Goal: Task Accomplishment & Management: Manage account settings

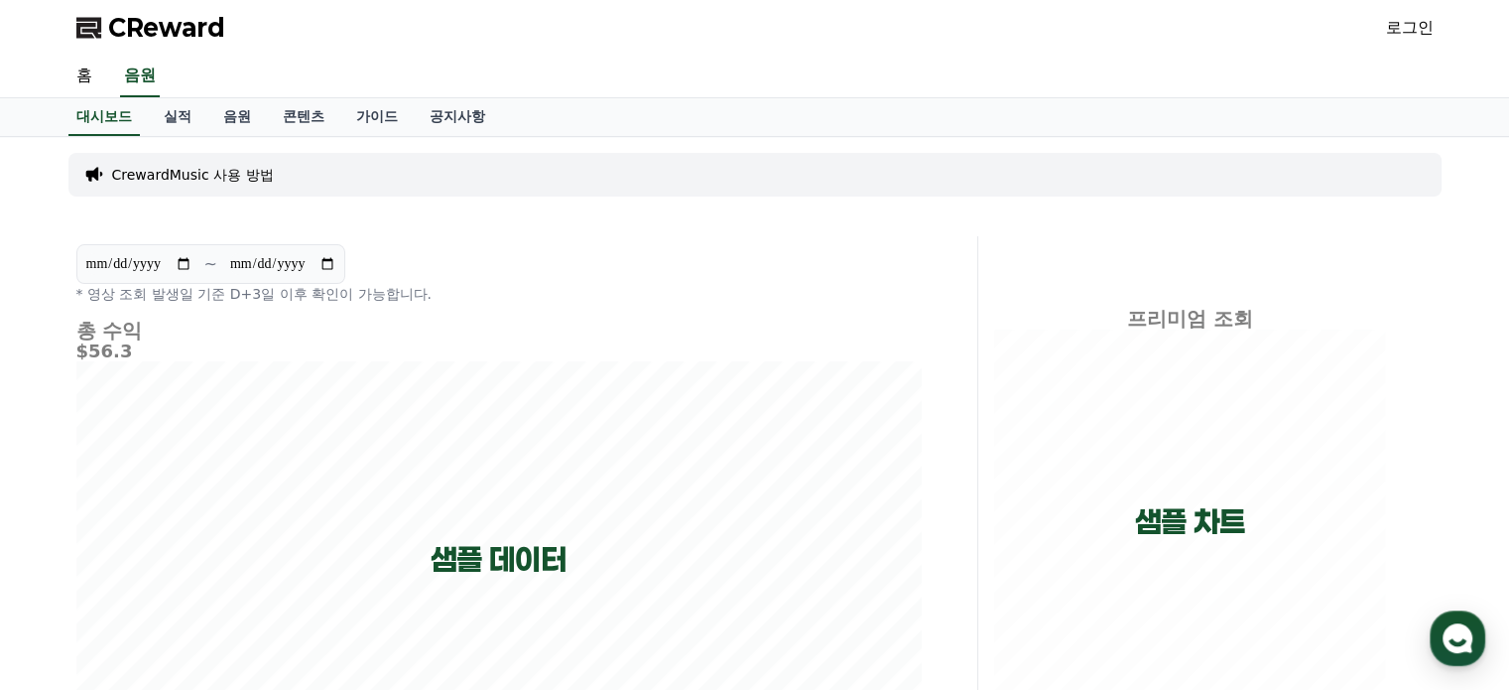
click at [1414, 31] on link "로그인" at bounding box center [1410, 28] width 48 height 24
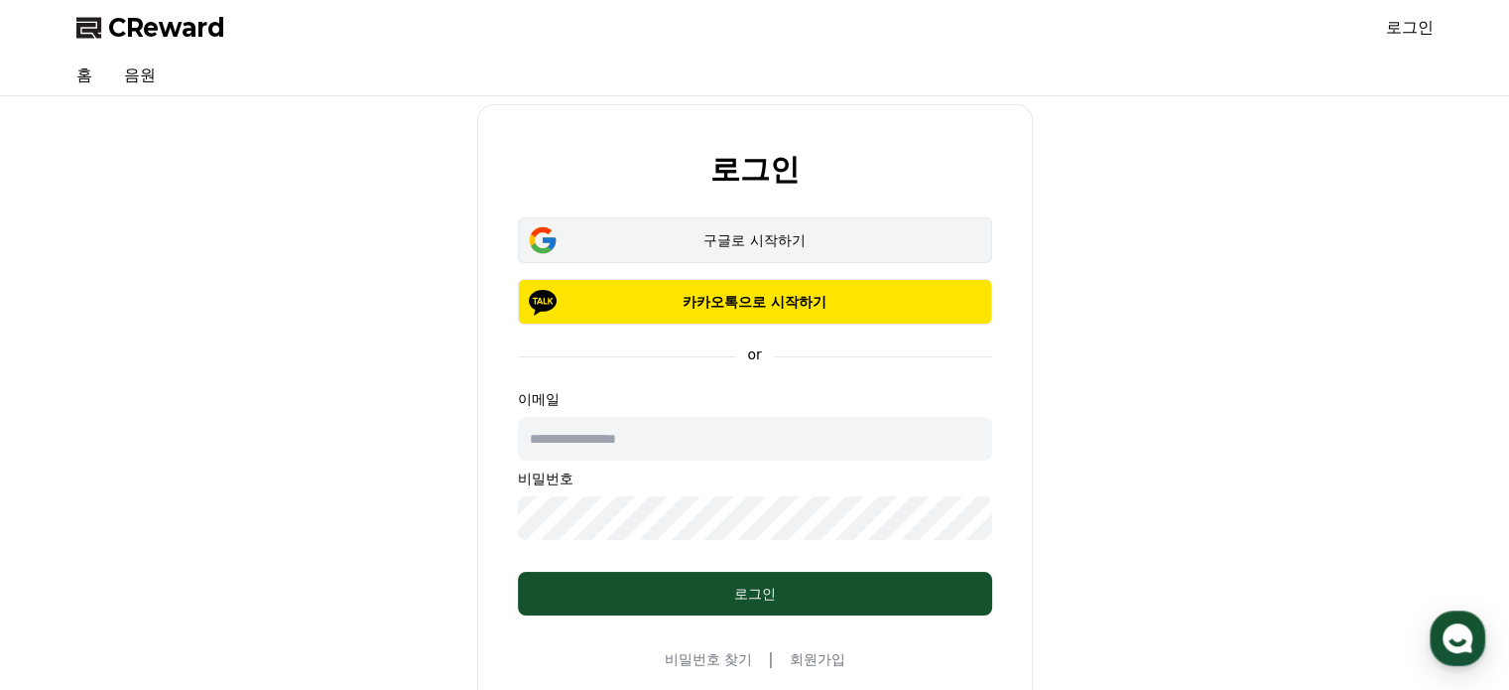
click at [718, 244] on div "구글로 시작하기" at bounding box center [755, 240] width 417 height 20
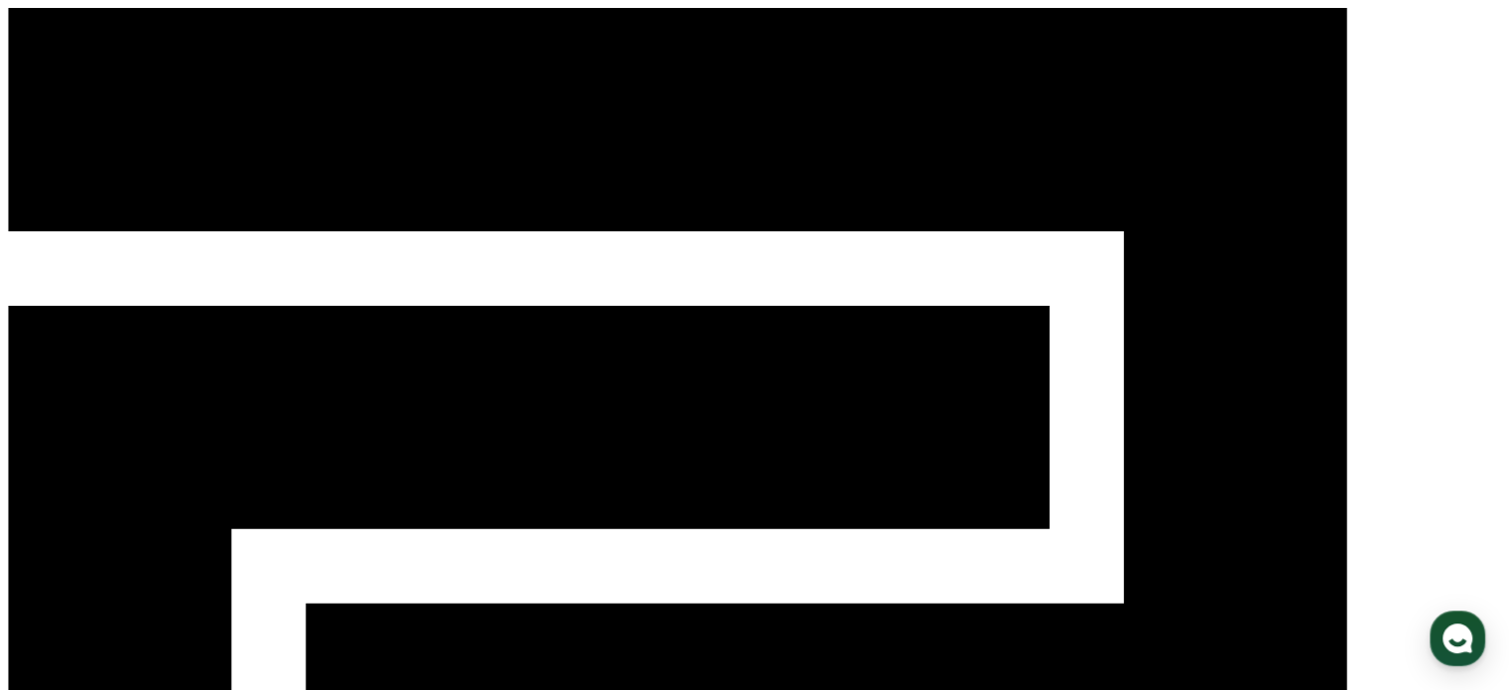
select select "**********"
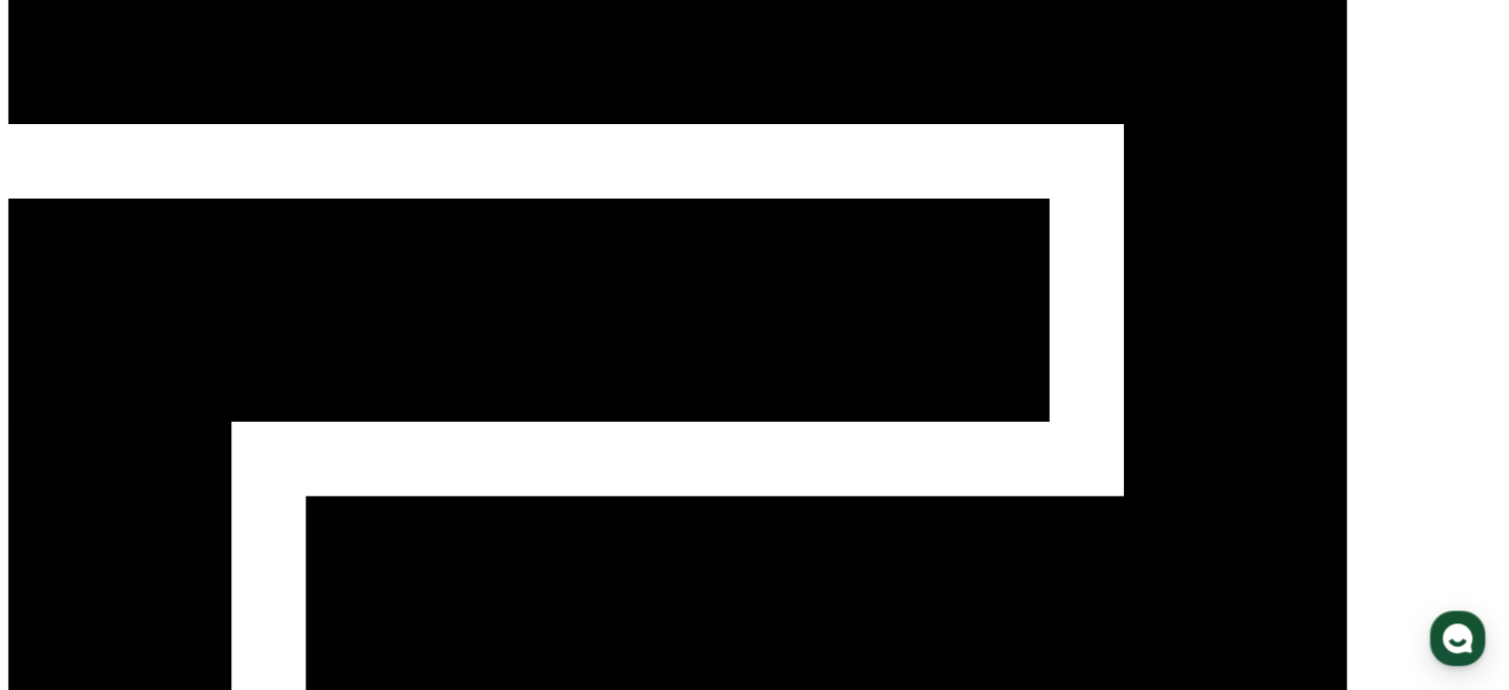
scroll to position [215, 0]
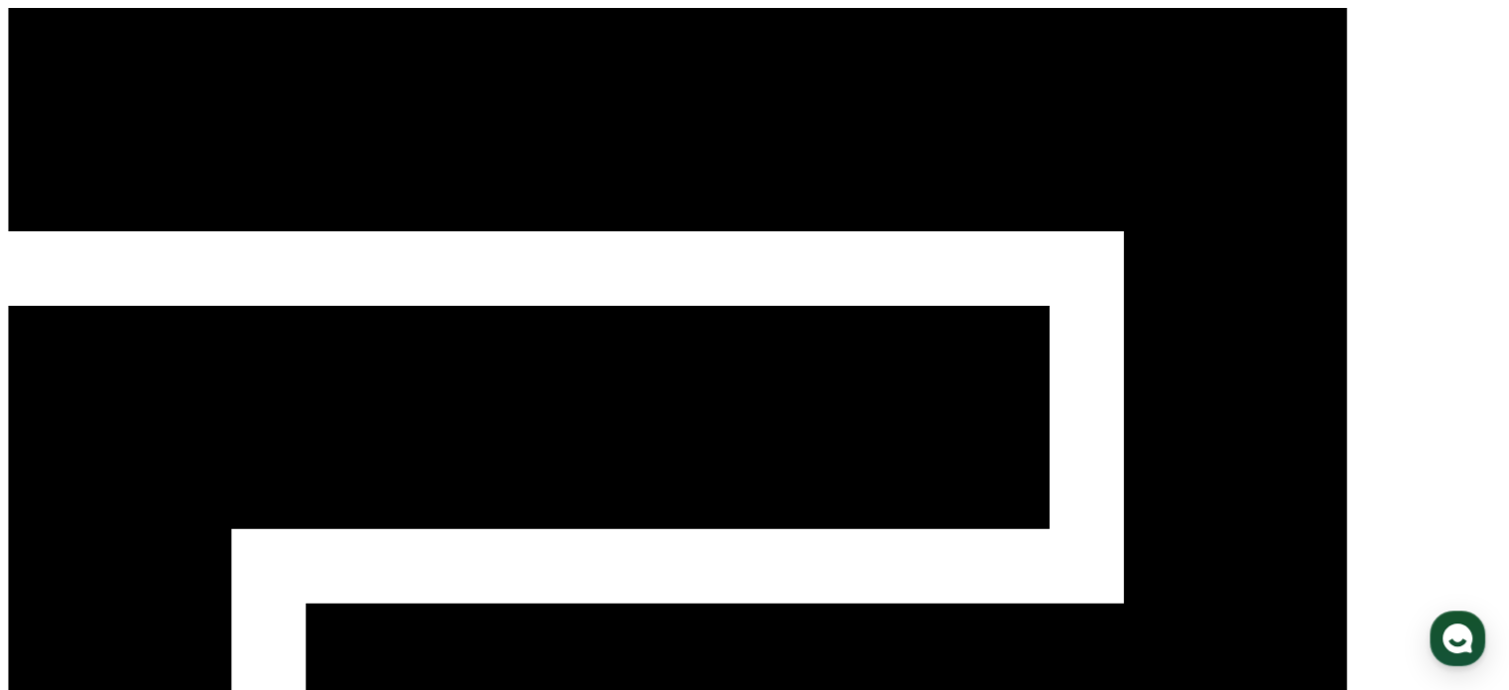
paste input "**********"
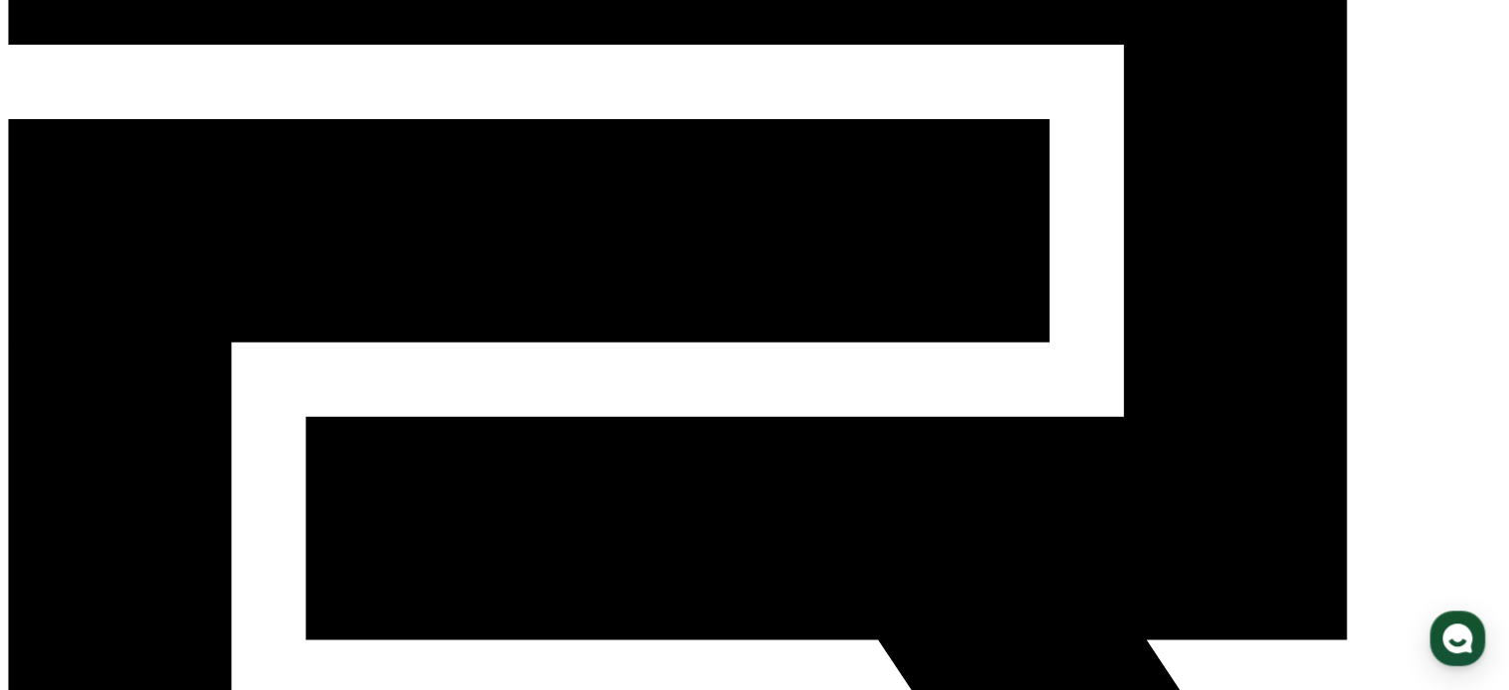
scroll to position [198, 0]
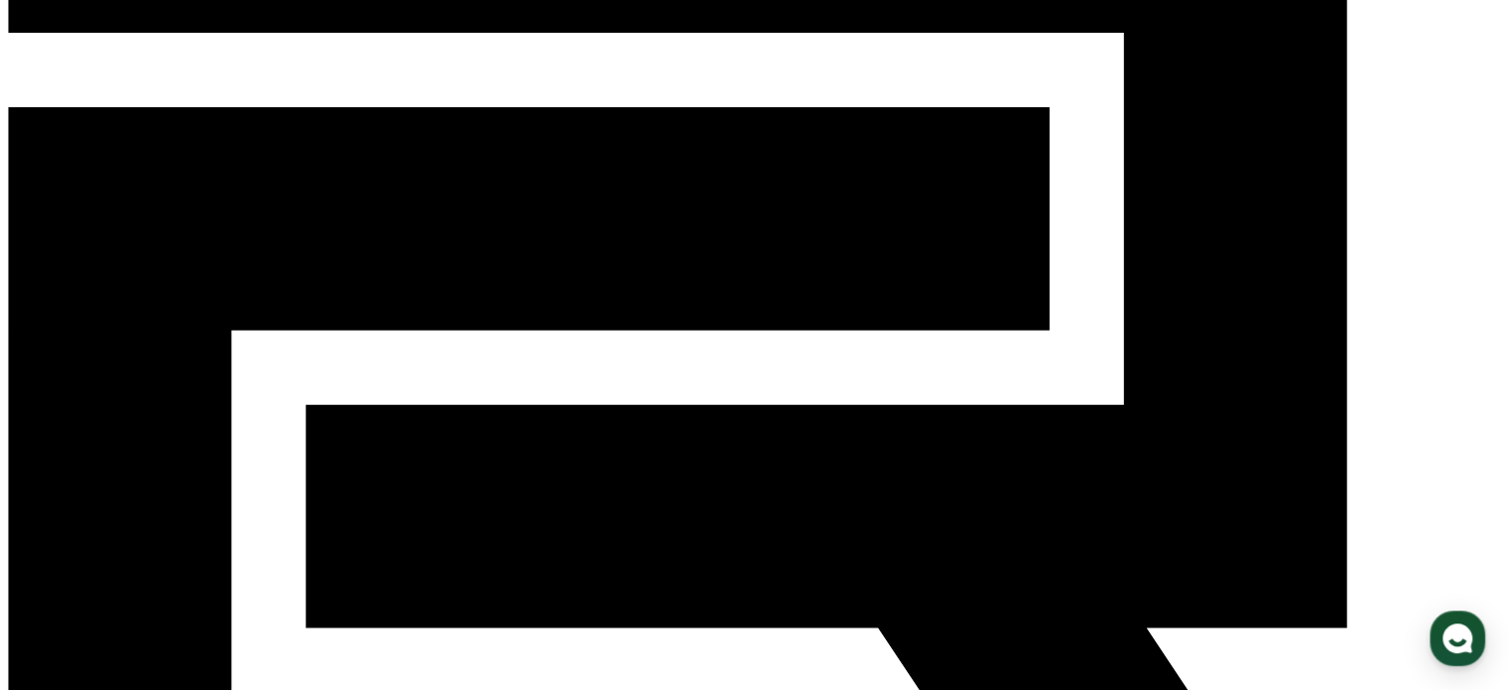
type input "**********"
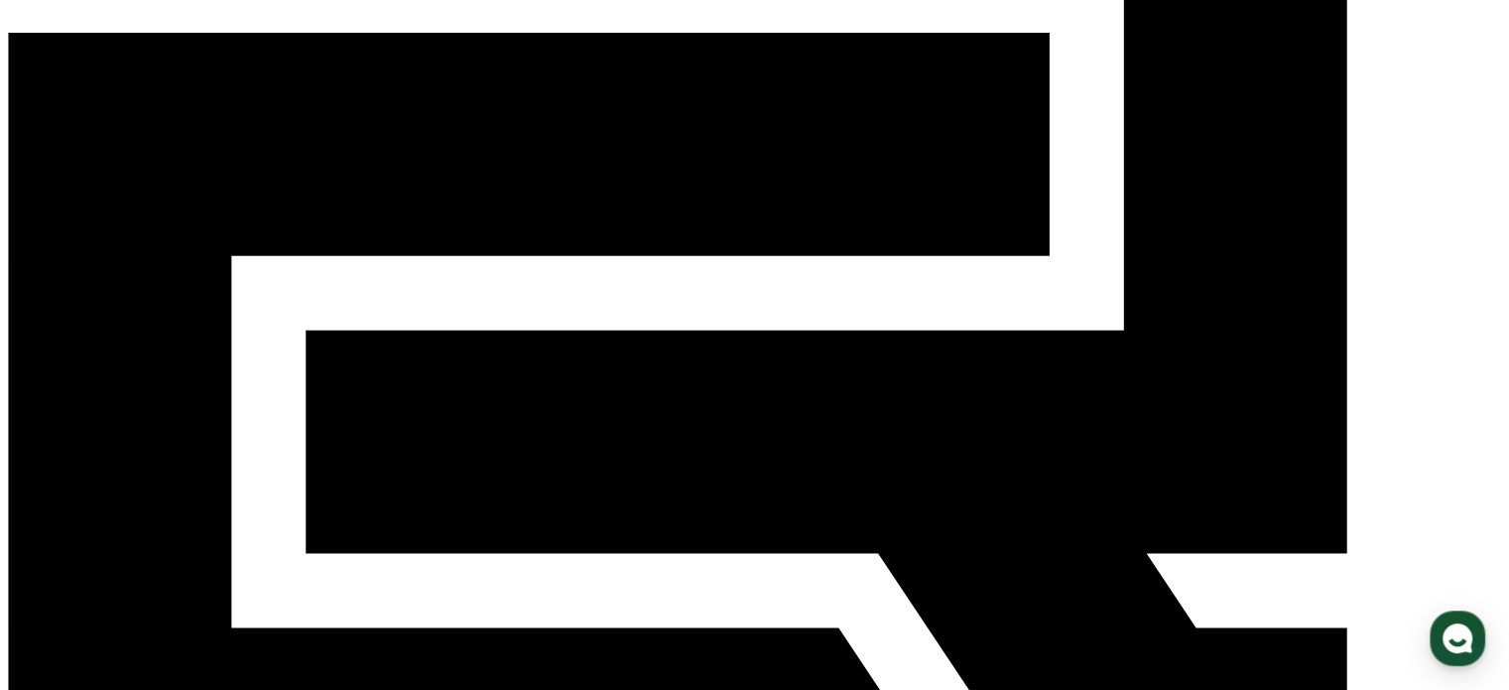
scroll to position [397, 0]
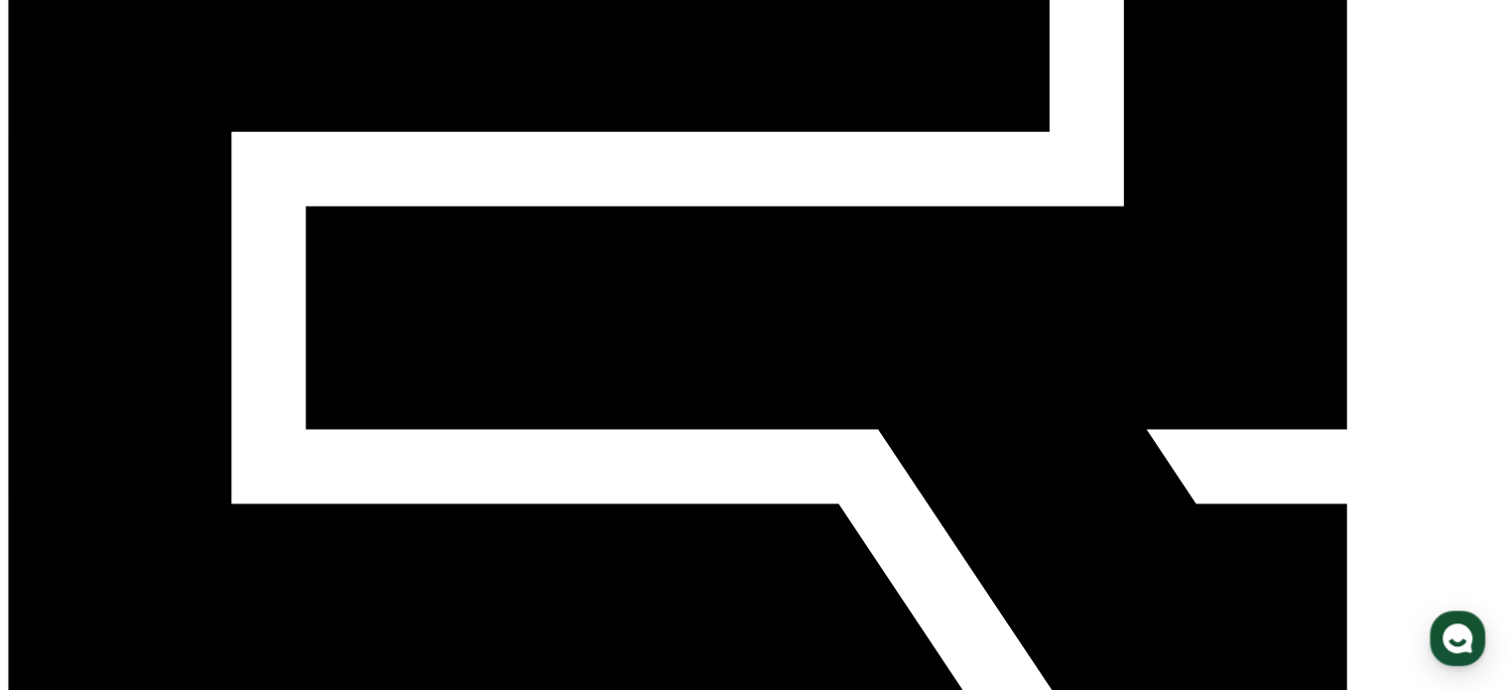
drag, startPoint x: 702, startPoint y: 236, endPoint x: 443, endPoint y: 233, distance: 259.0
copy p "CReward@aef35fea"
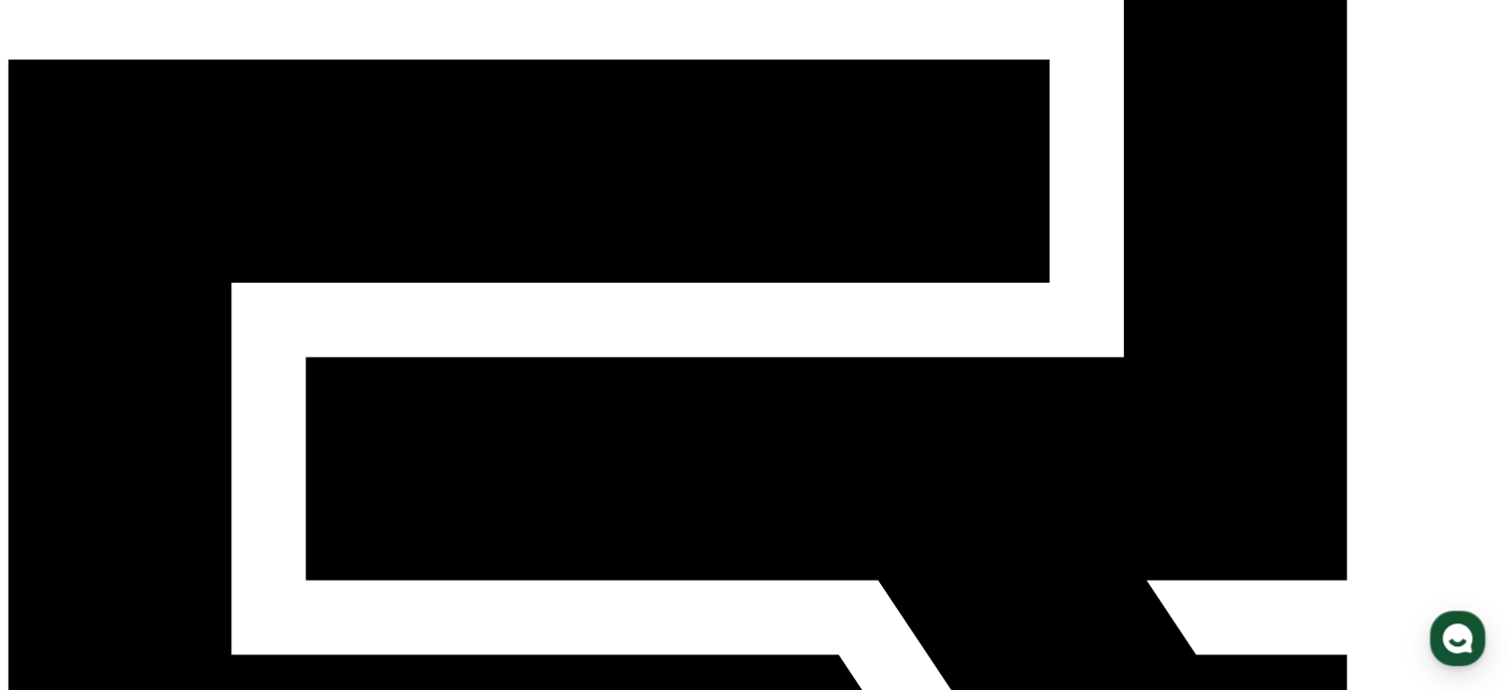
scroll to position [99, 0]
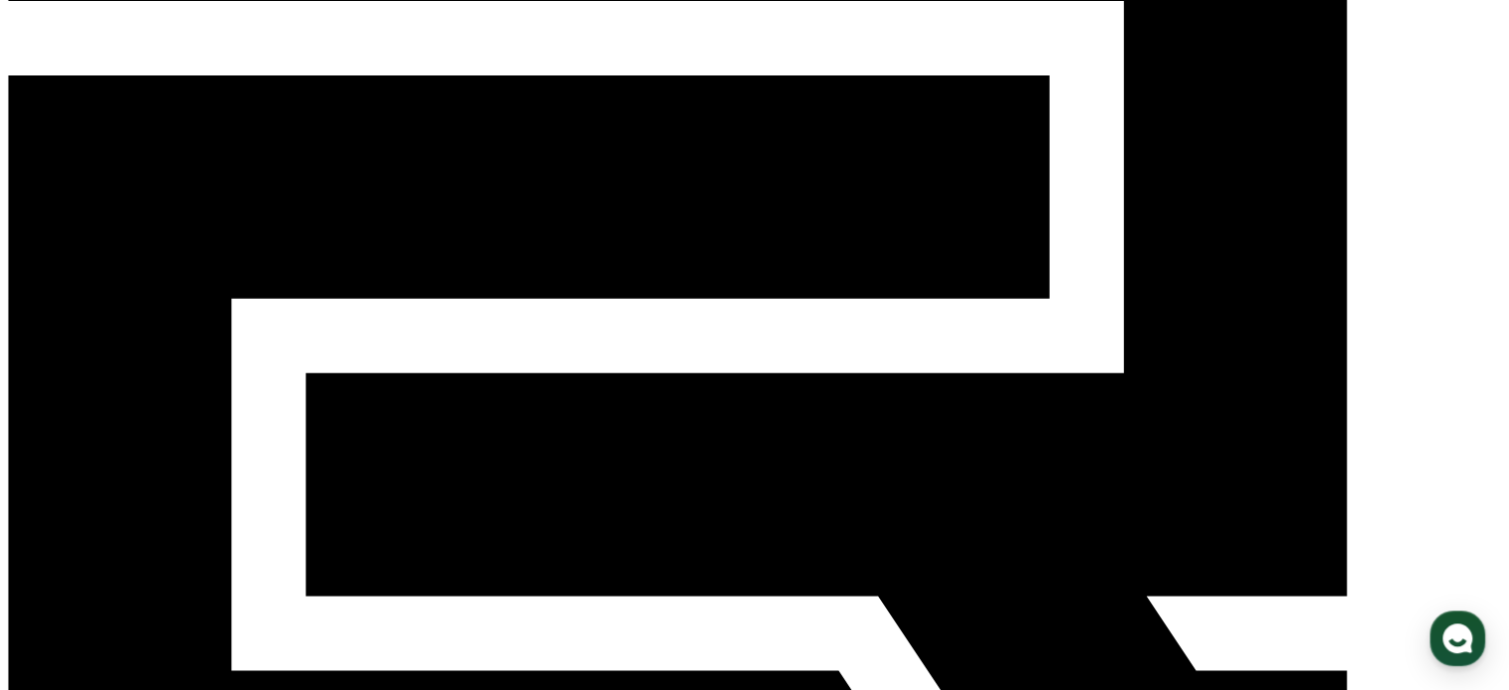
scroll to position [397, 0]
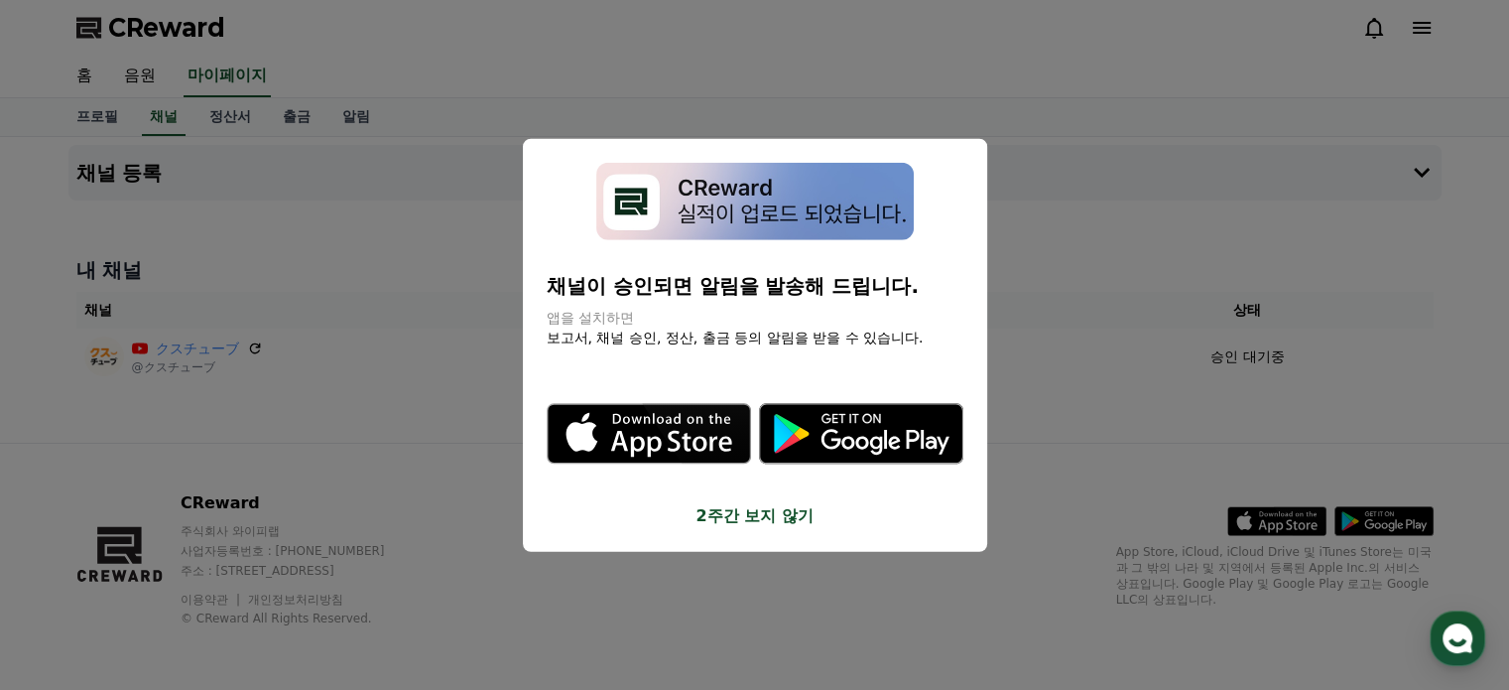
click at [1003, 94] on button "close modal" at bounding box center [754, 345] width 1509 height 690
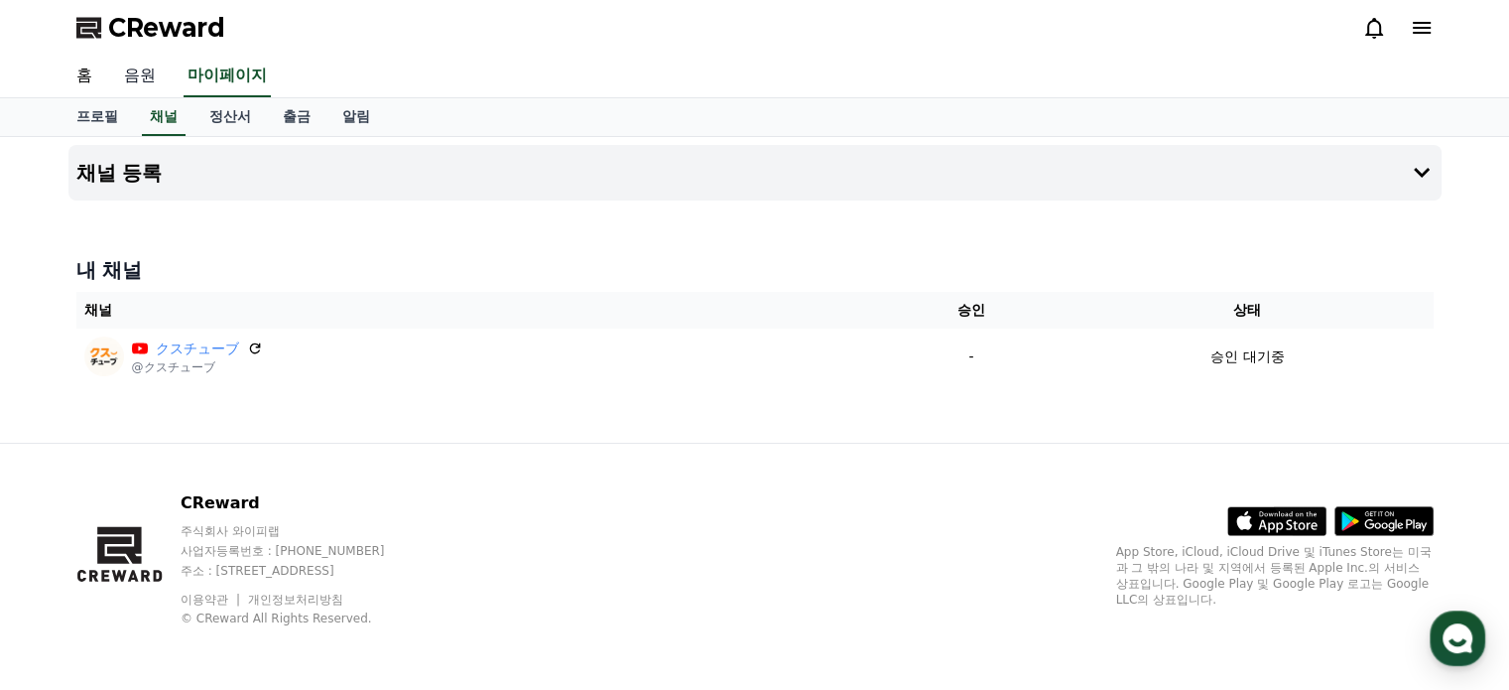
click at [126, 78] on link "음원" at bounding box center [139, 77] width 63 height 42
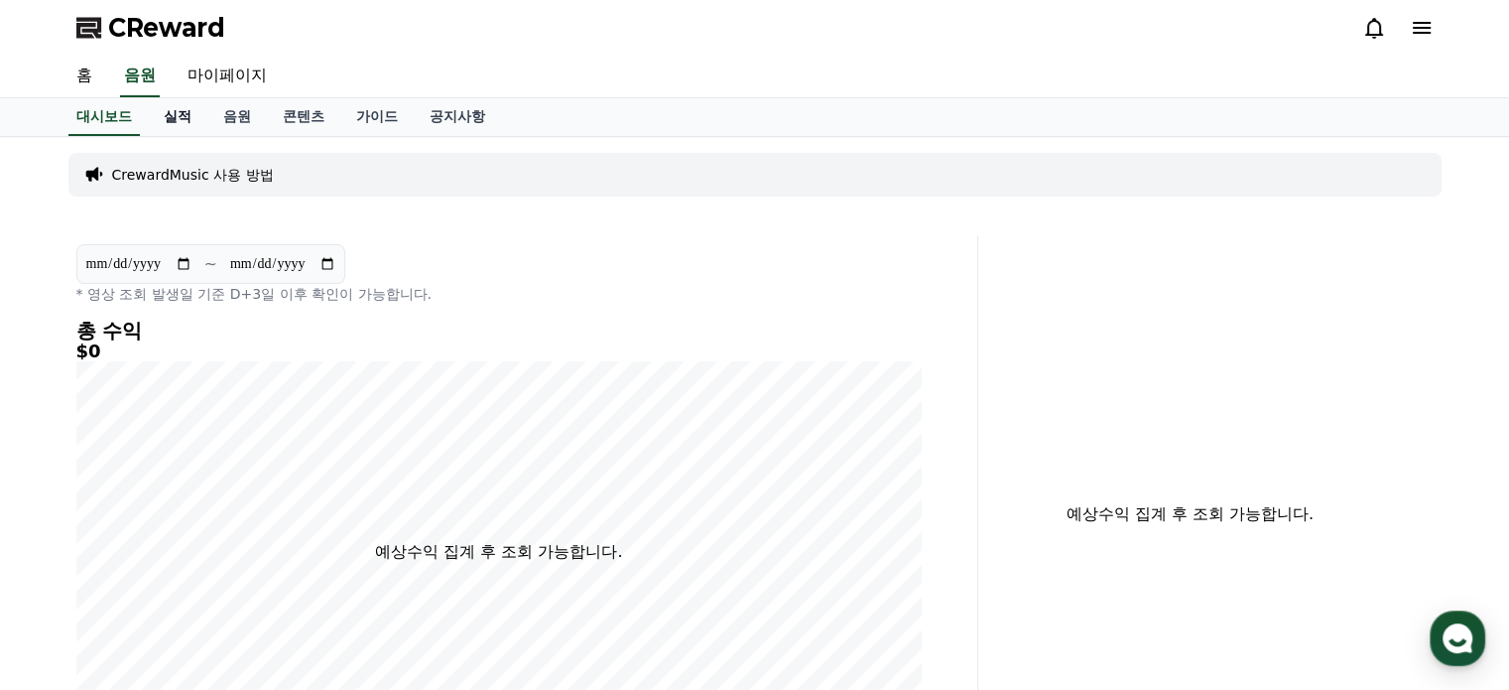
click at [169, 102] on link "실적" at bounding box center [178, 117] width 60 height 38
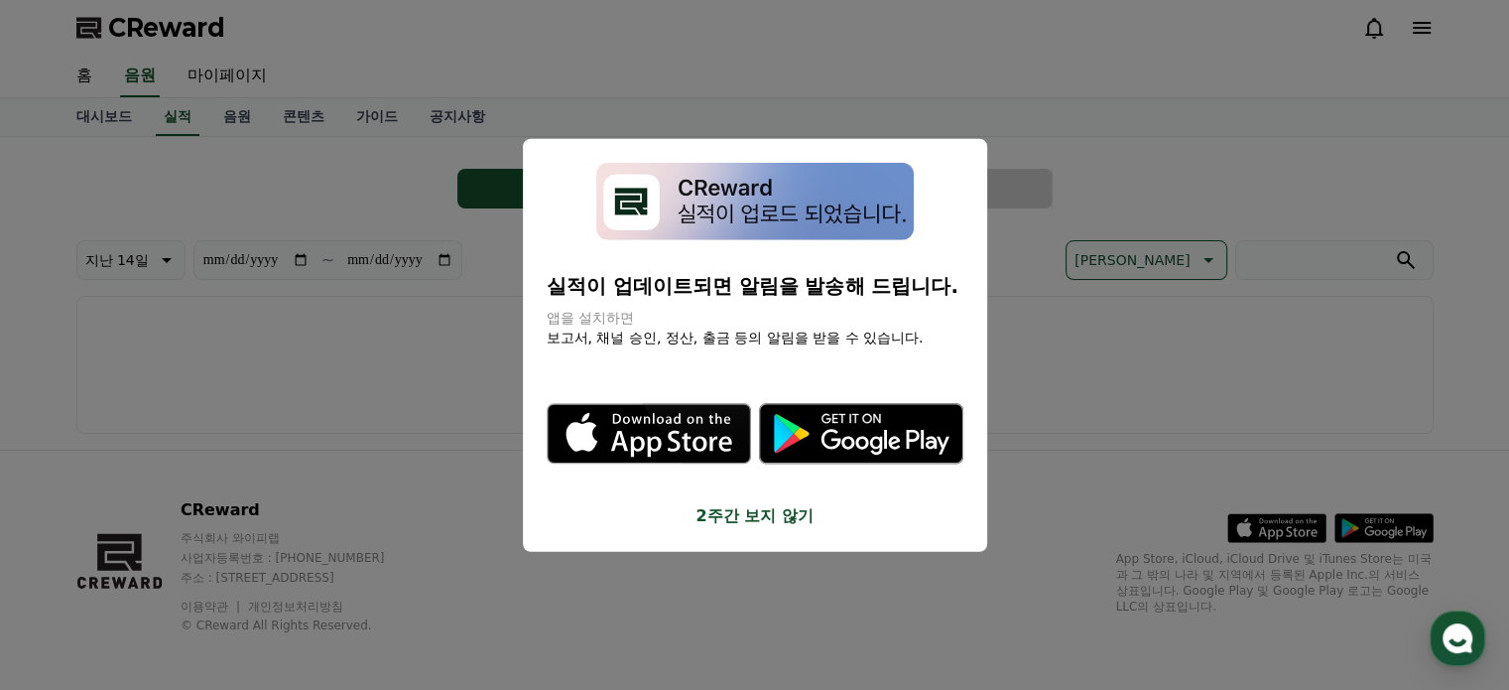
click at [77, 72] on button "close modal" at bounding box center [754, 345] width 1509 height 690
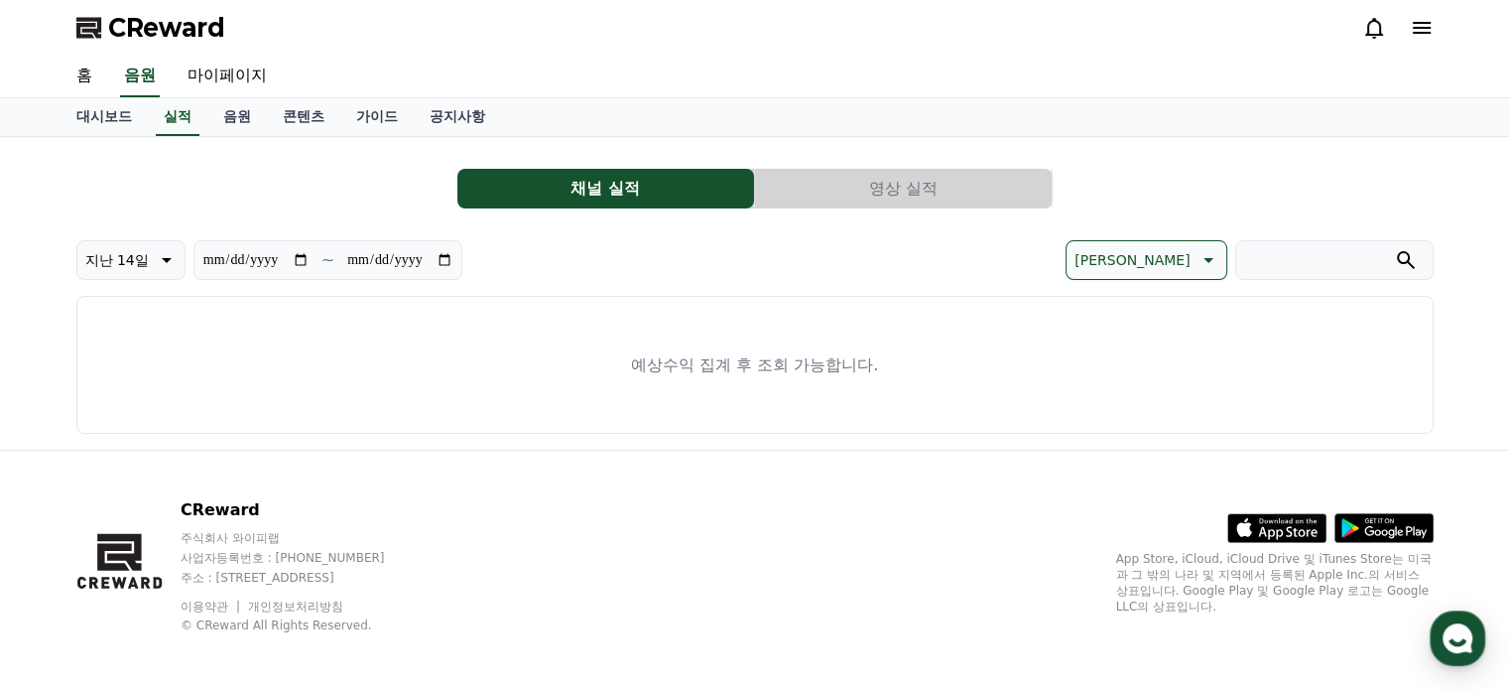
click at [77, 72] on link "홈" at bounding box center [85, 77] width 48 height 42
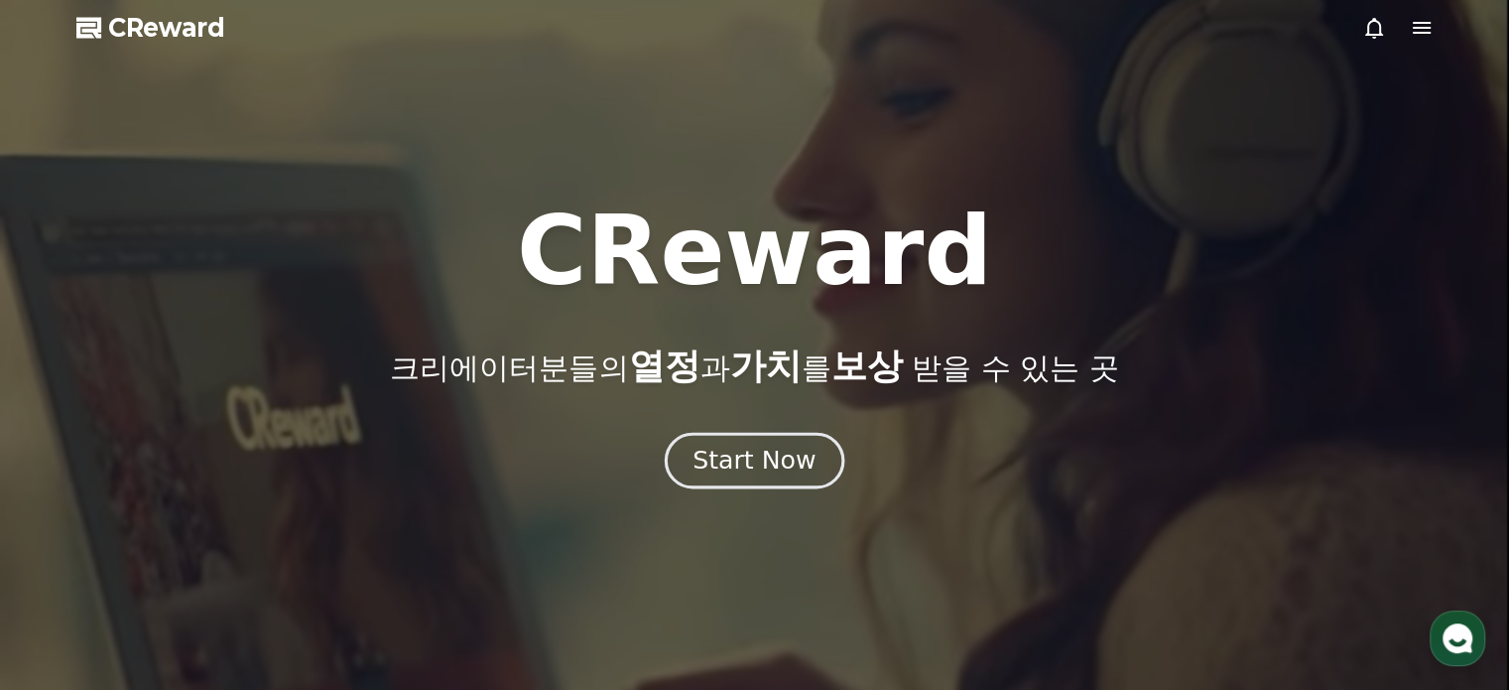
click at [749, 470] on div "Start Now" at bounding box center [753, 460] width 123 height 34
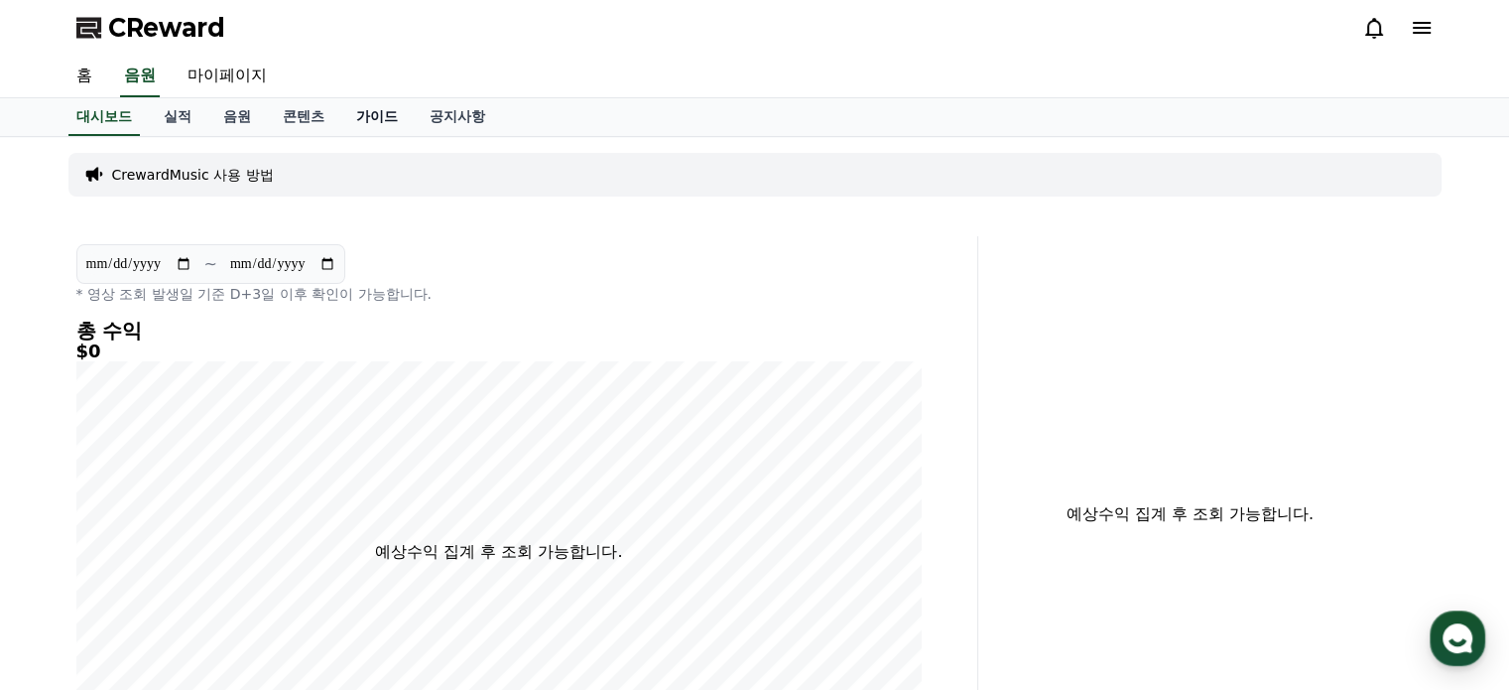
click at [365, 116] on link "가이드" at bounding box center [376, 117] width 73 height 38
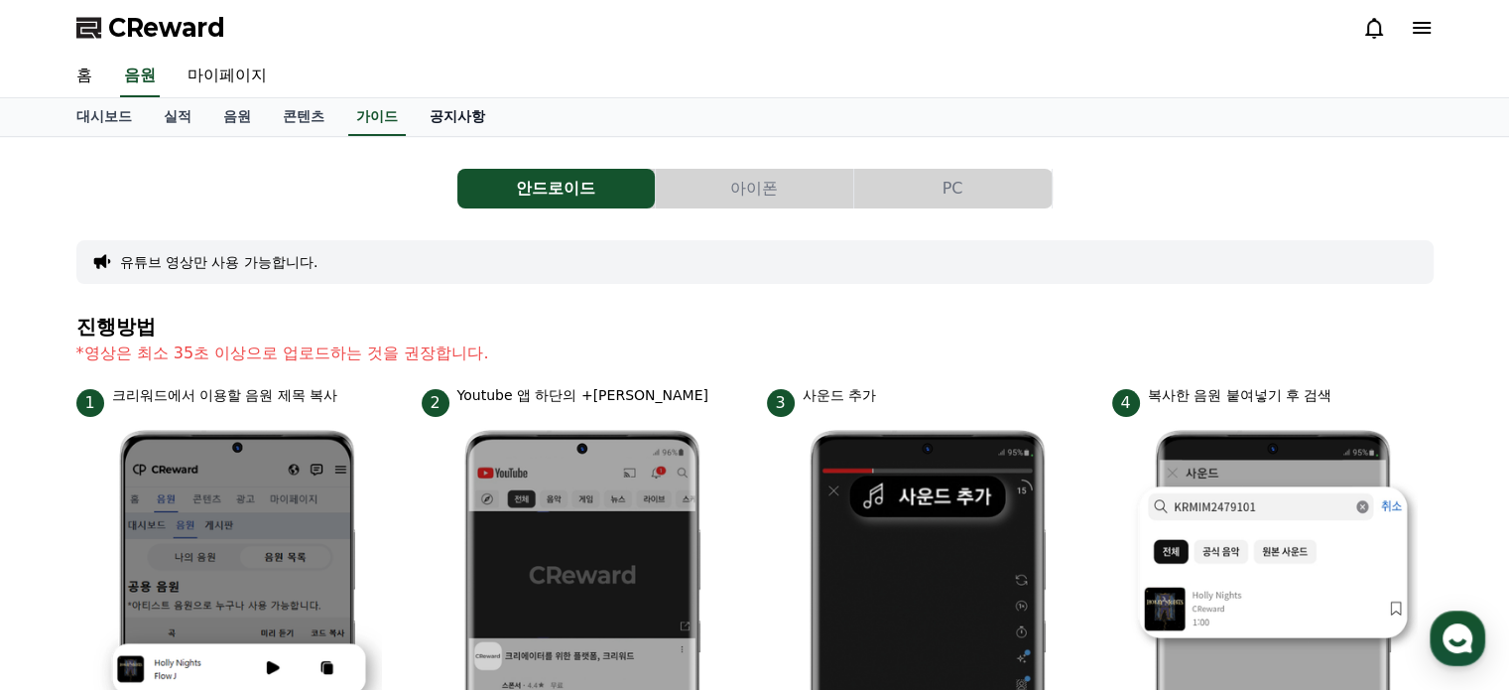
click at [492, 106] on link "공지사항" at bounding box center [457, 117] width 87 height 38
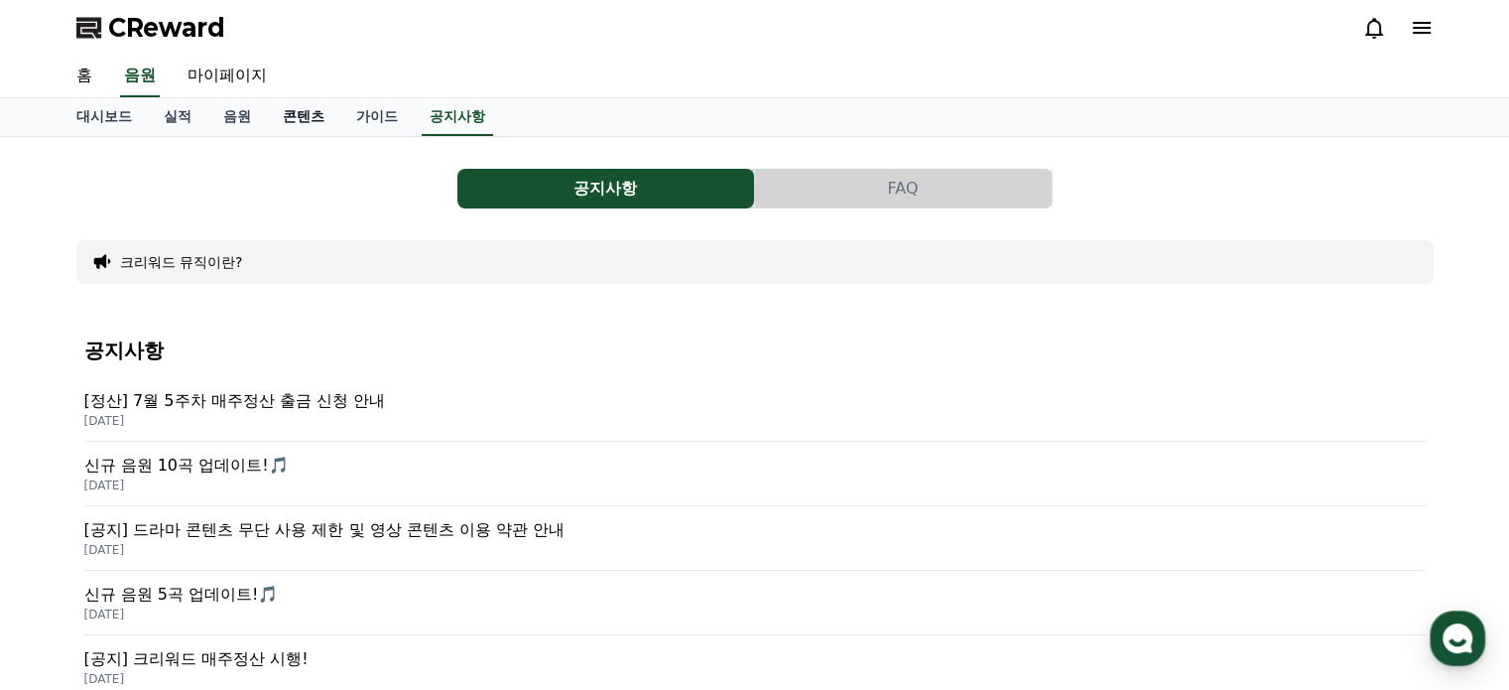
click at [321, 110] on link "콘텐츠" at bounding box center [303, 117] width 73 height 38
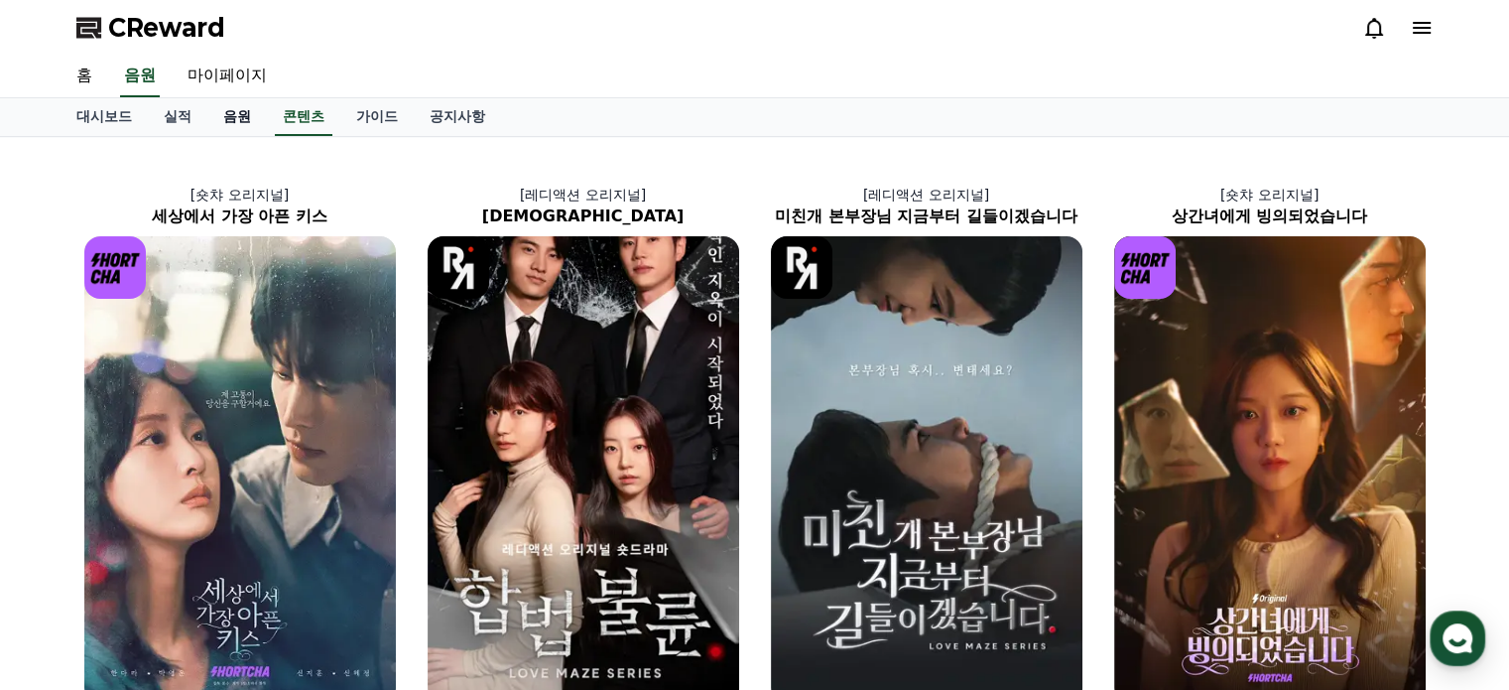
click at [218, 115] on link "음원" at bounding box center [237, 117] width 60 height 38
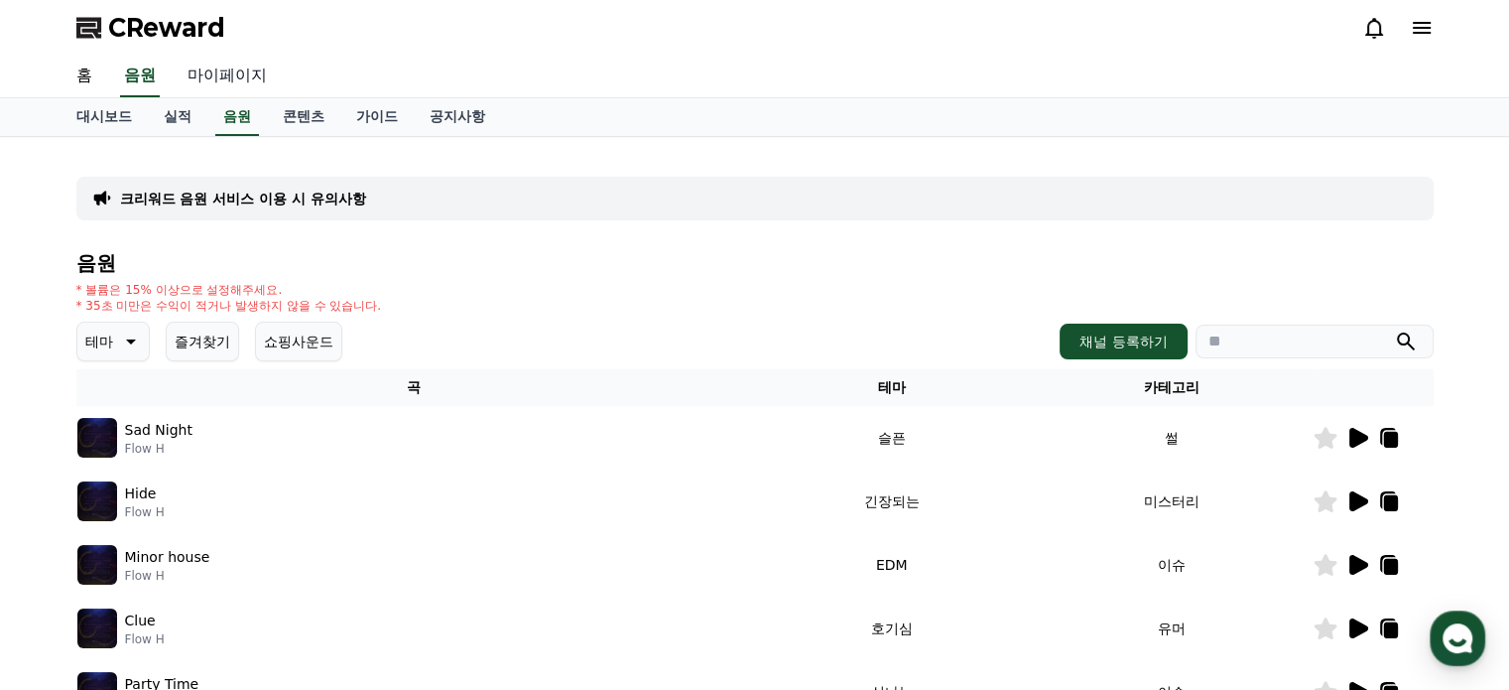
click at [219, 84] on link "마이페이지" at bounding box center [227, 77] width 111 height 42
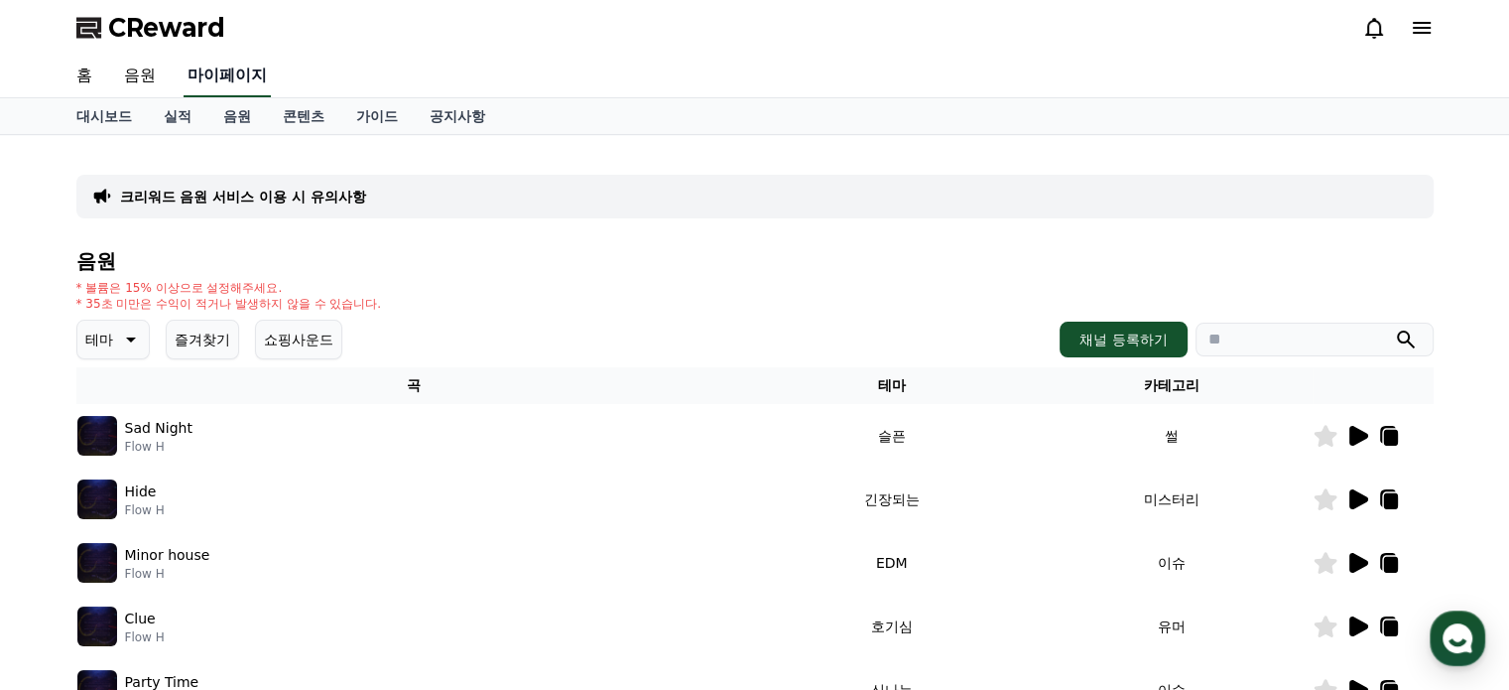
select select "**********"
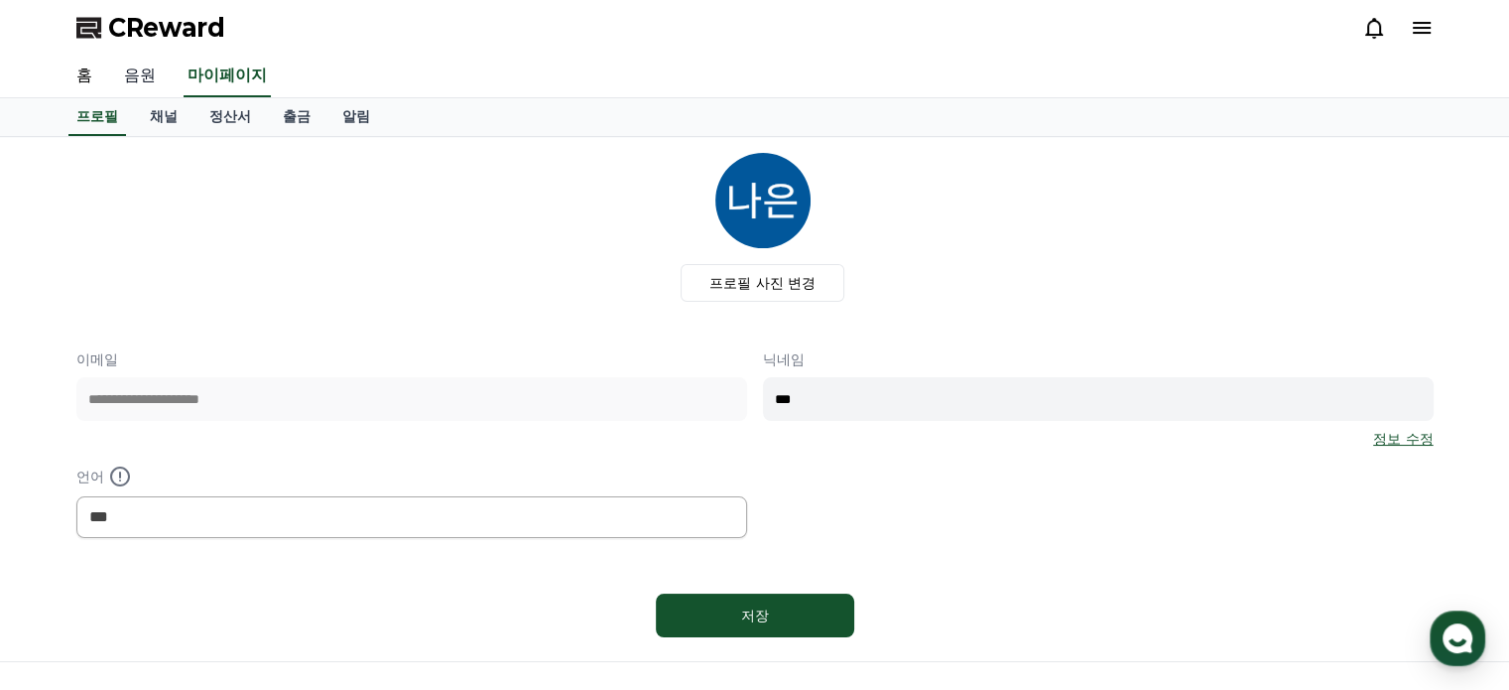
click at [157, 74] on link "음원" at bounding box center [139, 77] width 63 height 42
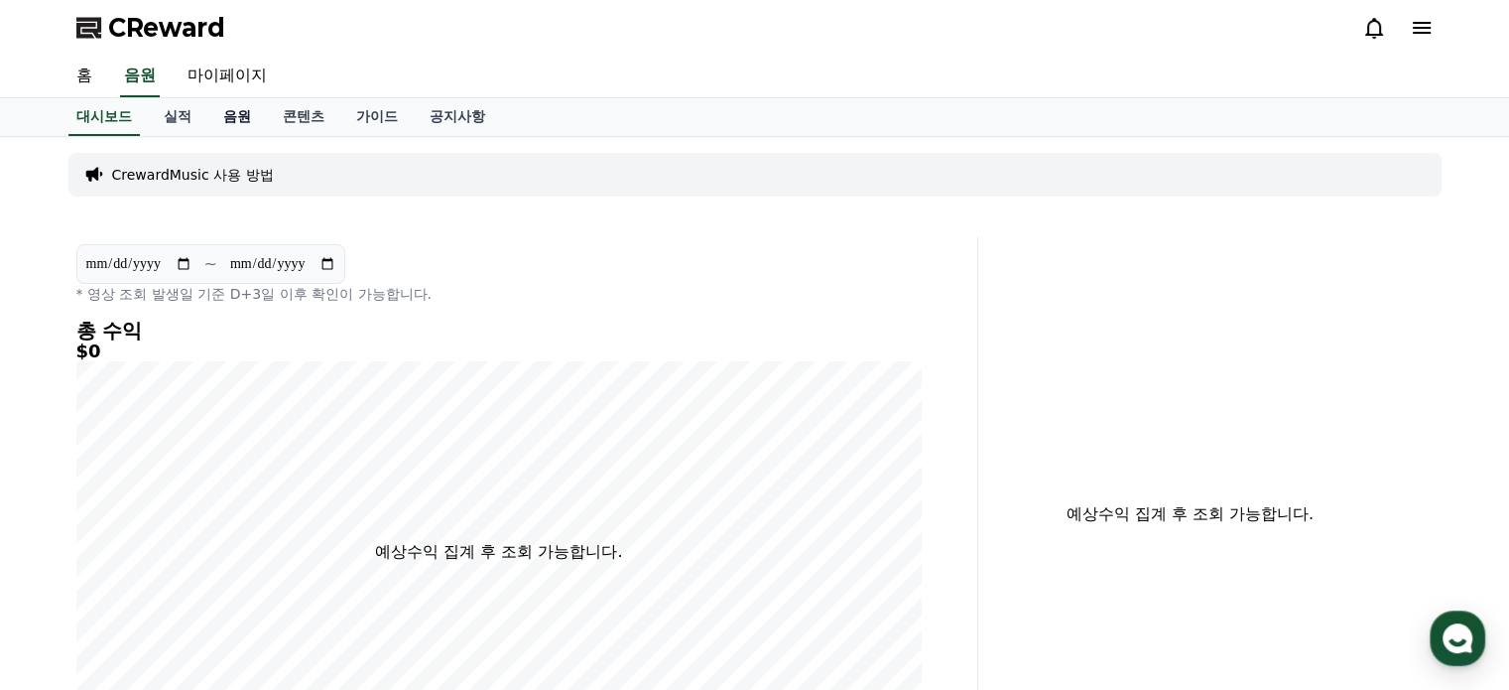
click at [228, 117] on link "음원" at bounding box center [237, 117] width 60 height 38
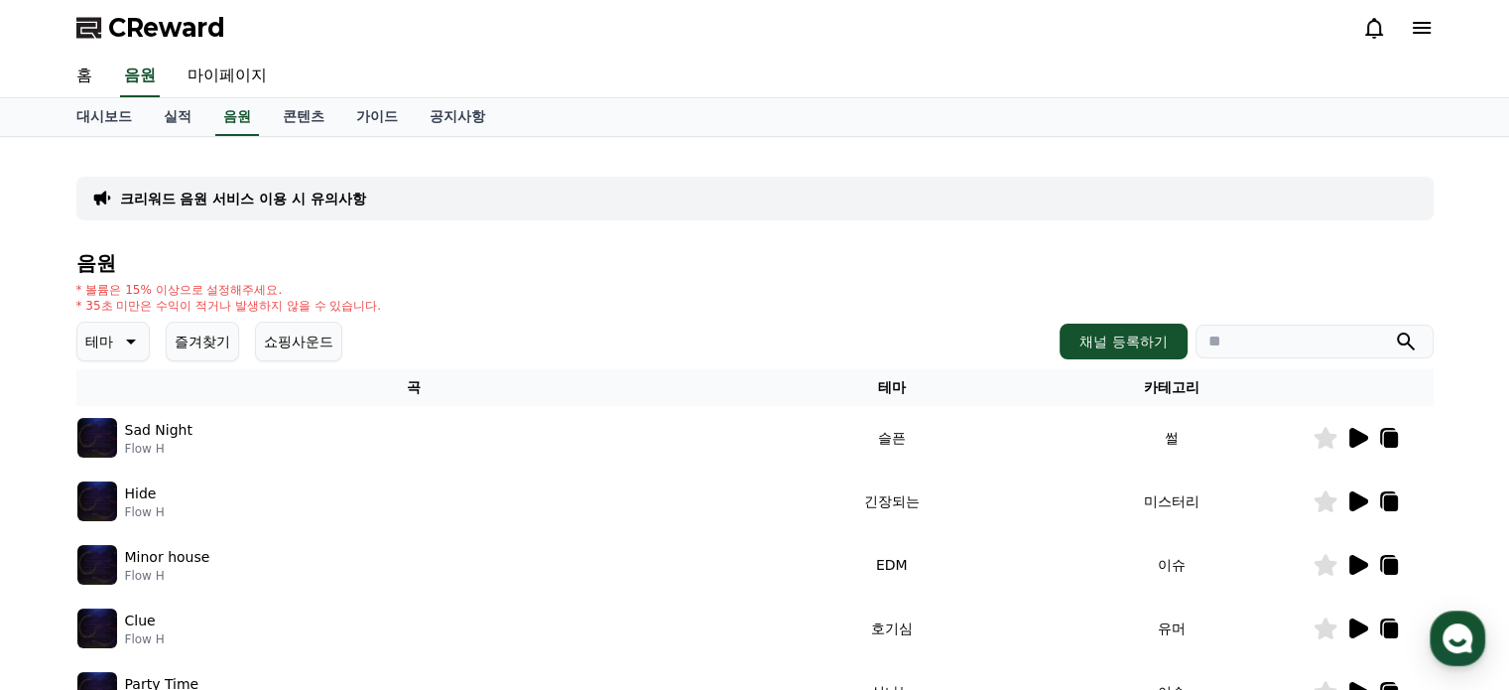
click at [300, 193] on p "크리워드 음원 서비스 이용 시 유의사항" at bounding box center [243, 198] width 246 height 20
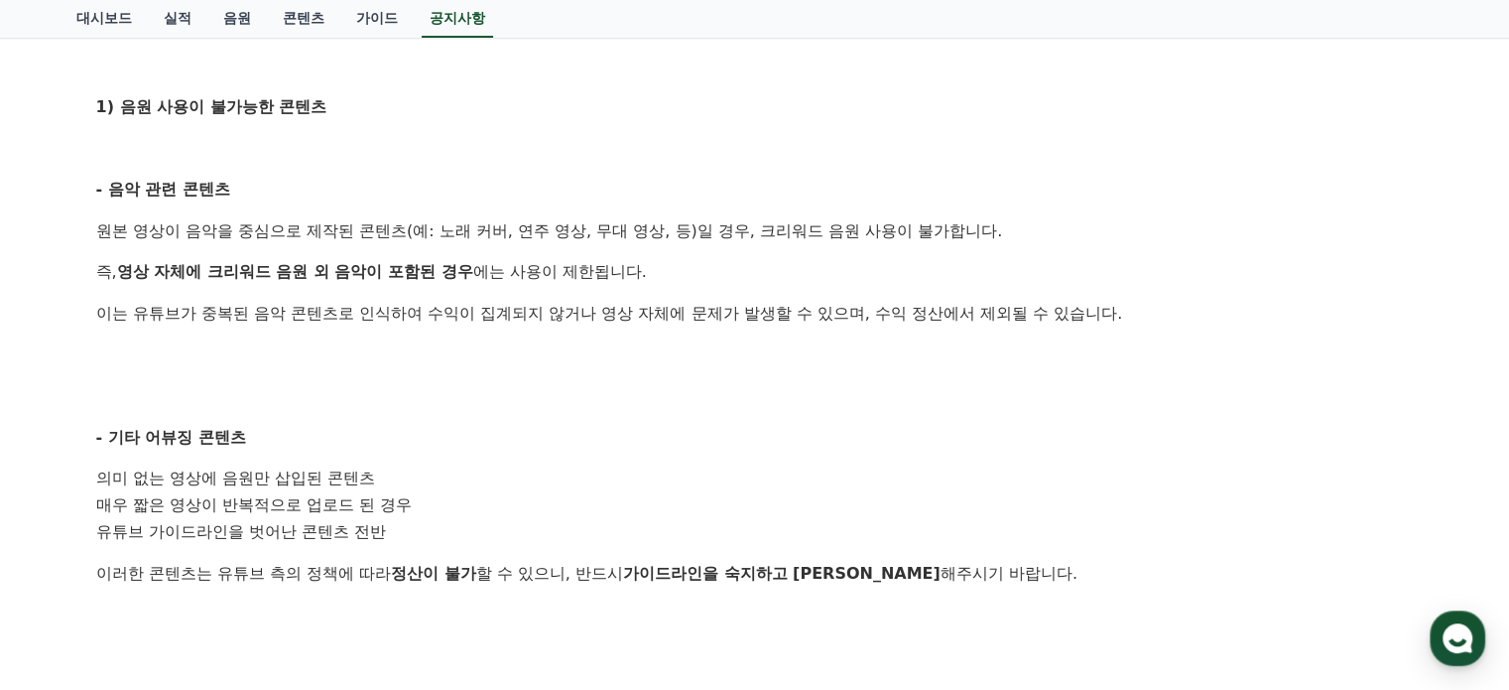
scroll to position [595, 0]
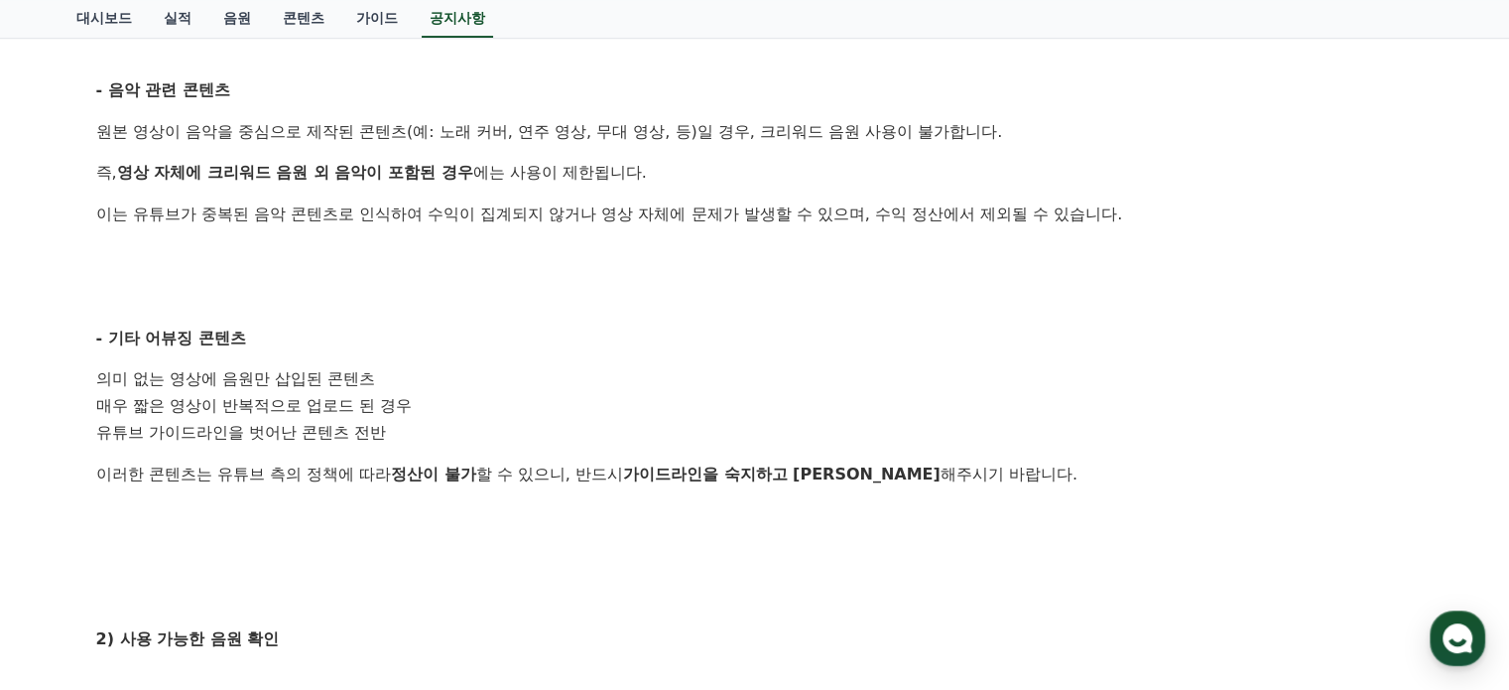
drag, startPoint x: 96, startPoint y: 376, endPoint x: 405, endPoint y: 372, distance: 308.6
click at [405, 372] on li "의미 없는 영상에 음원만 삽입된 콘텐츠" at bounding box center [755, 379] width 1318 height 27
drag, startPoint x: 91, startPoint y: 404, endPoint x: 510, endPoint y: 422, distance: 419.0
click at [510, 422] on div "[필독] 크리워드 음원 서비스 이용 시 유의사항 작성일: [DATE] 안녕하세요, 크리워드입니다. 크리워드를 이용해주시는 크리에이터님들께 감사…" at bounding box center [754, 415] width 1325 height 1509
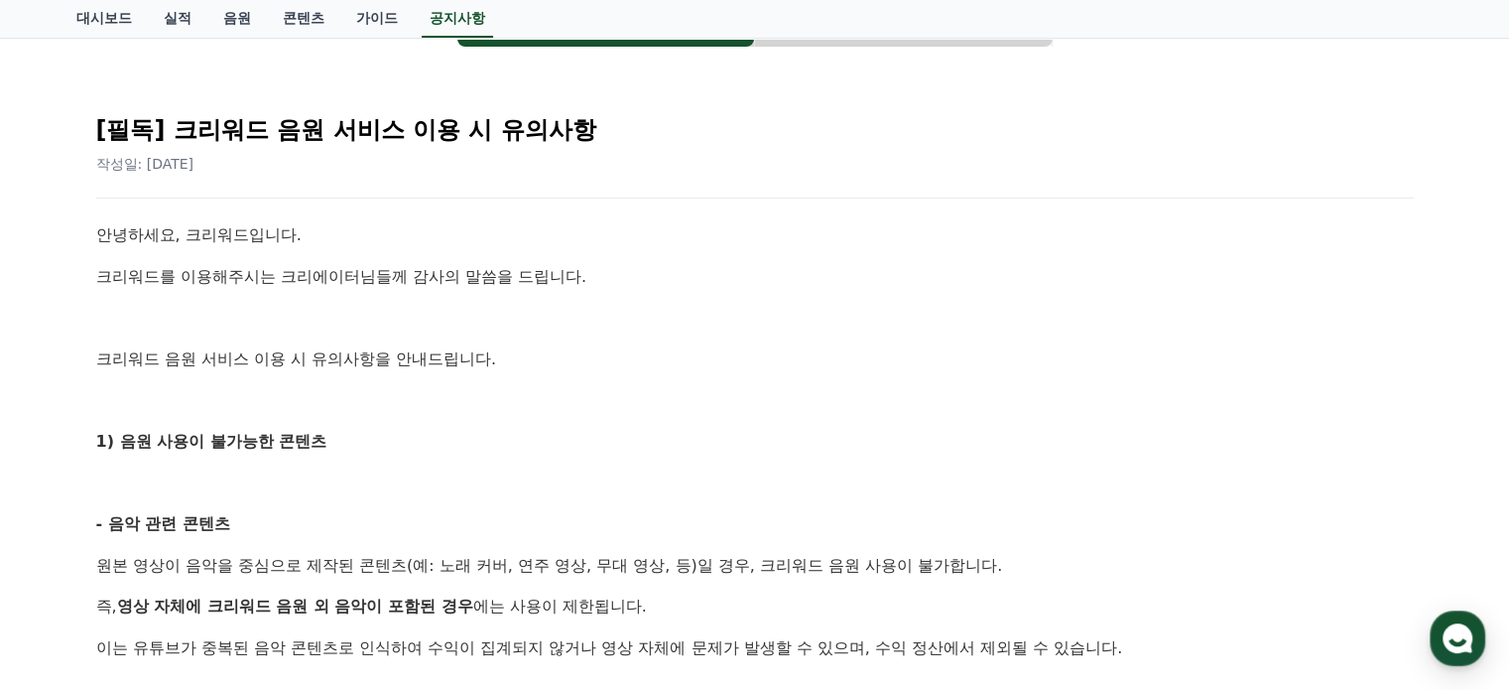
scroll to position [0, 0]
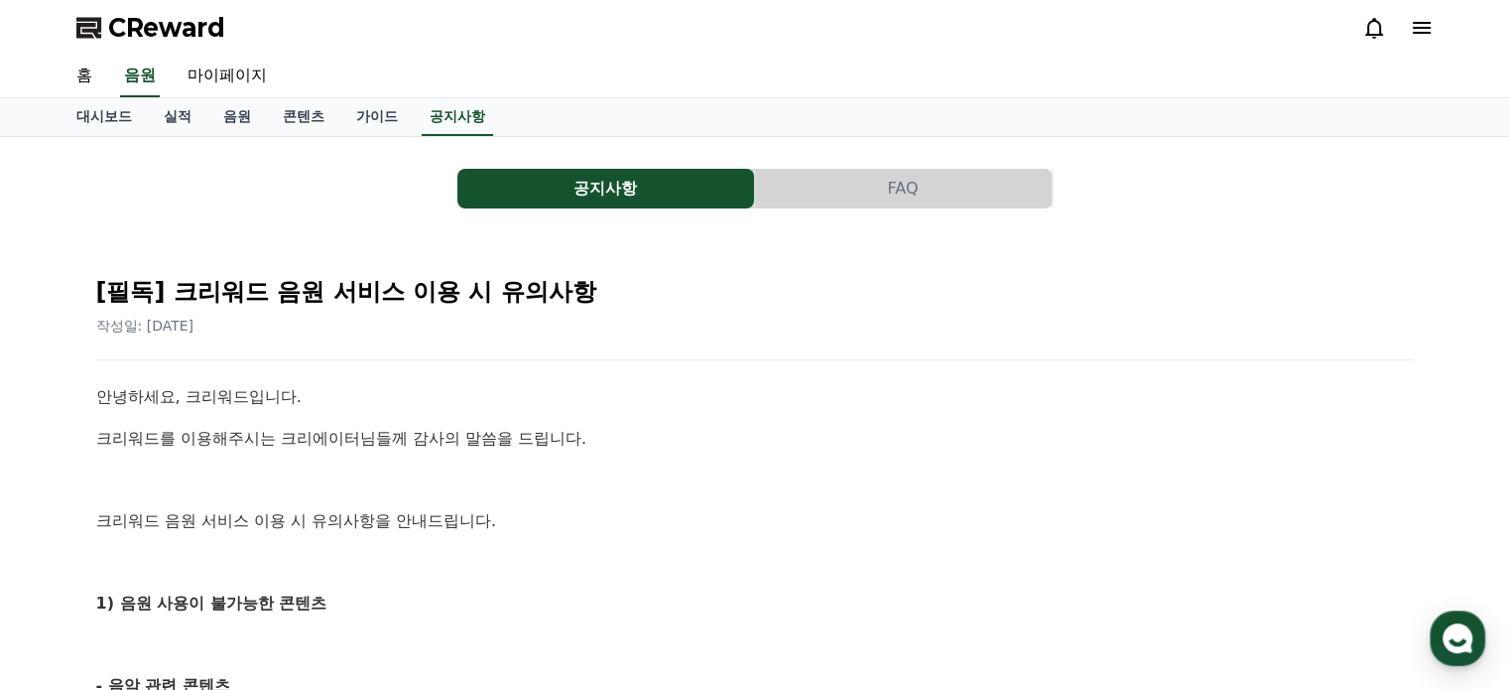
click at [183, 38] on span "CReward" at bounding box center [166, 28] width 117 height 32
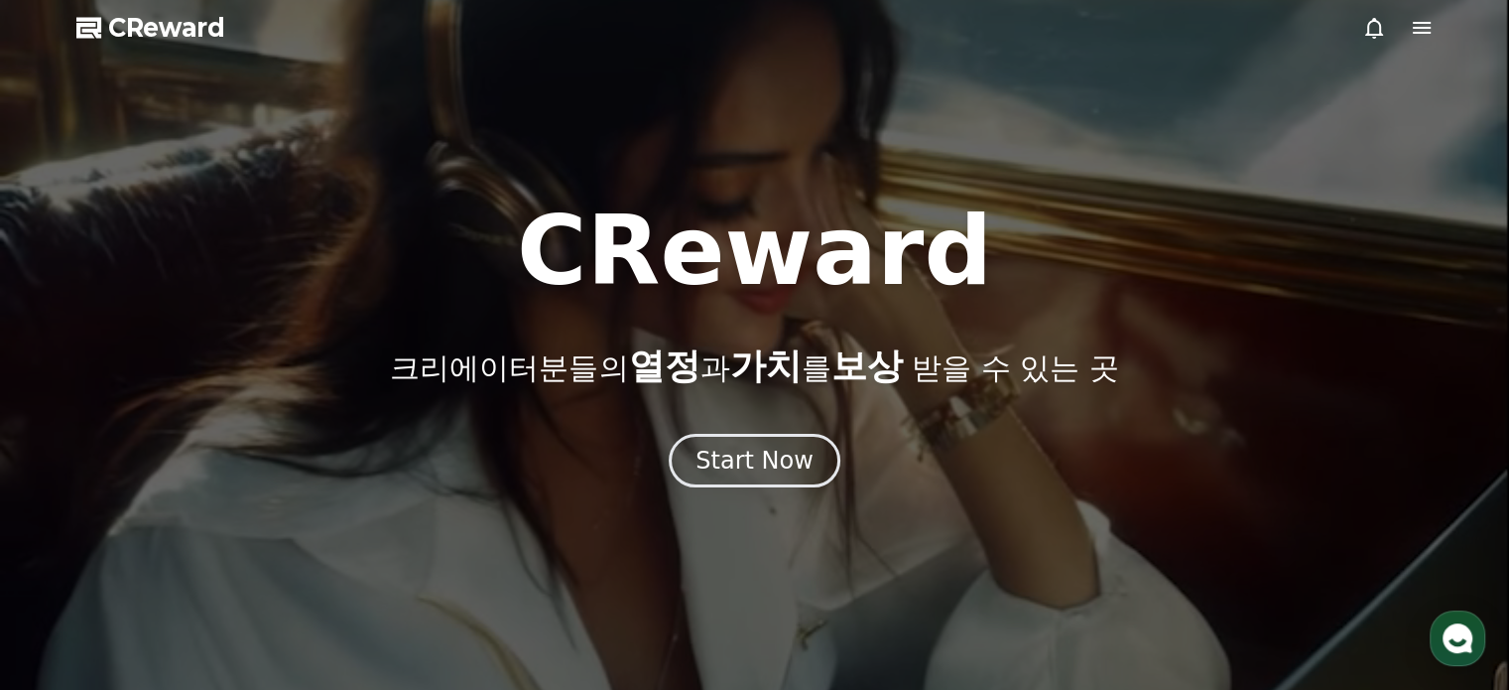
click at [65, 74] on div at bounding box center [754, 345] width 1509 height 690
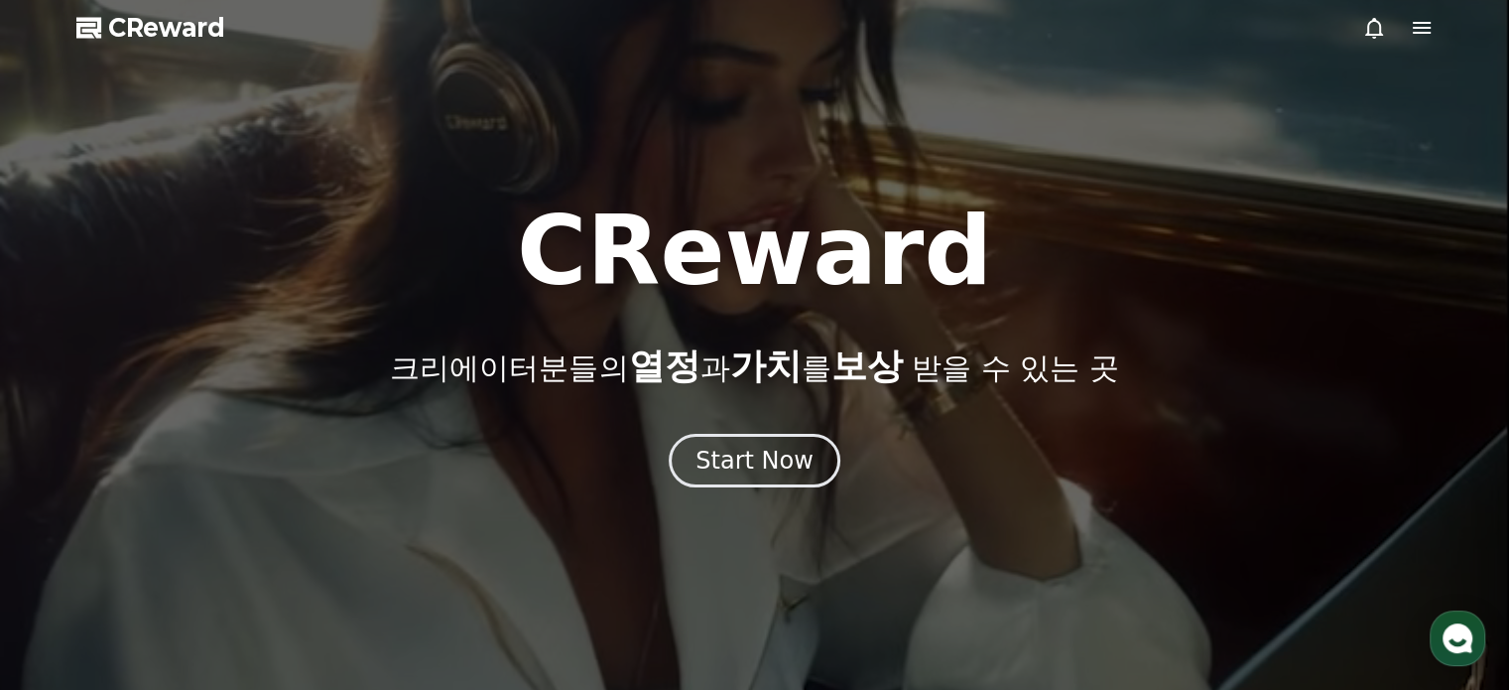
click at [120, 29] on span "CReward" at bounding box center [166, 28] width 117 height 32
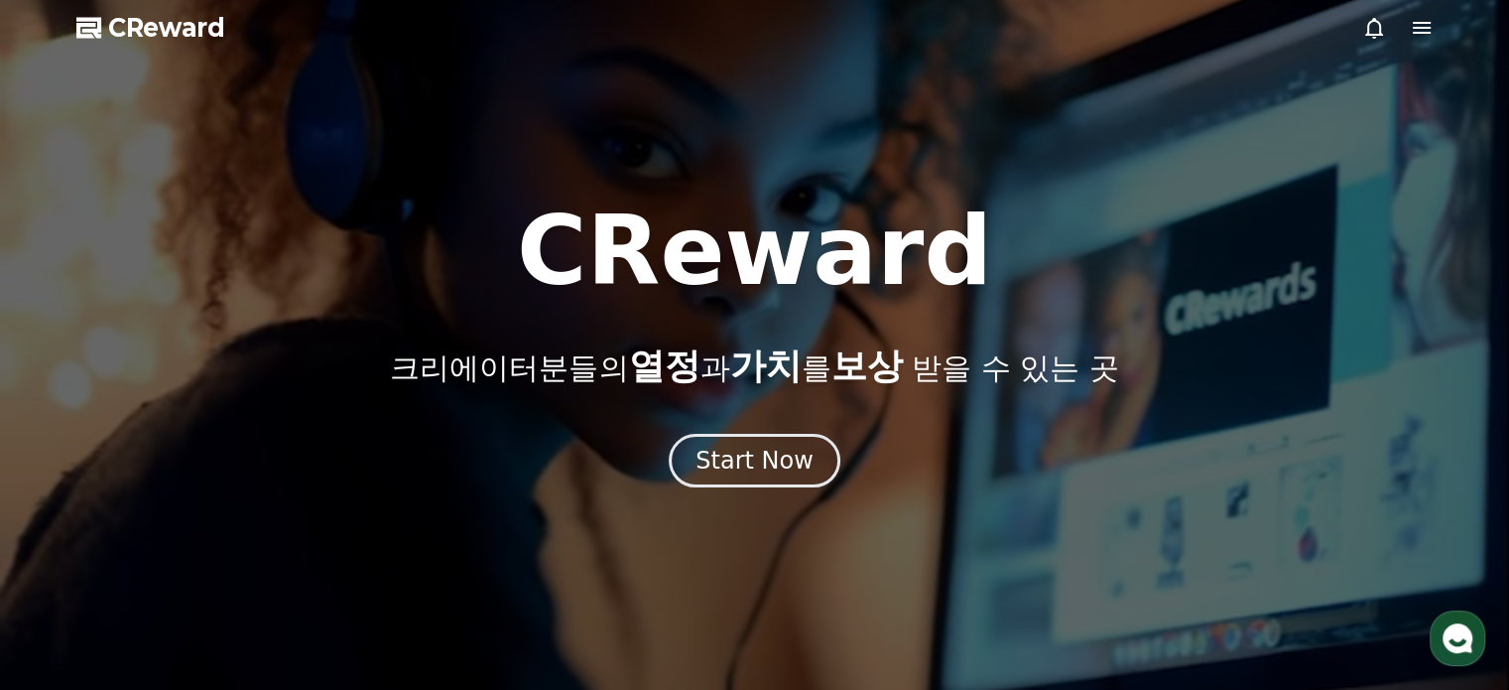
click at [1433, 26] on icon at bounding box center [1422, 28] width 24 height 24
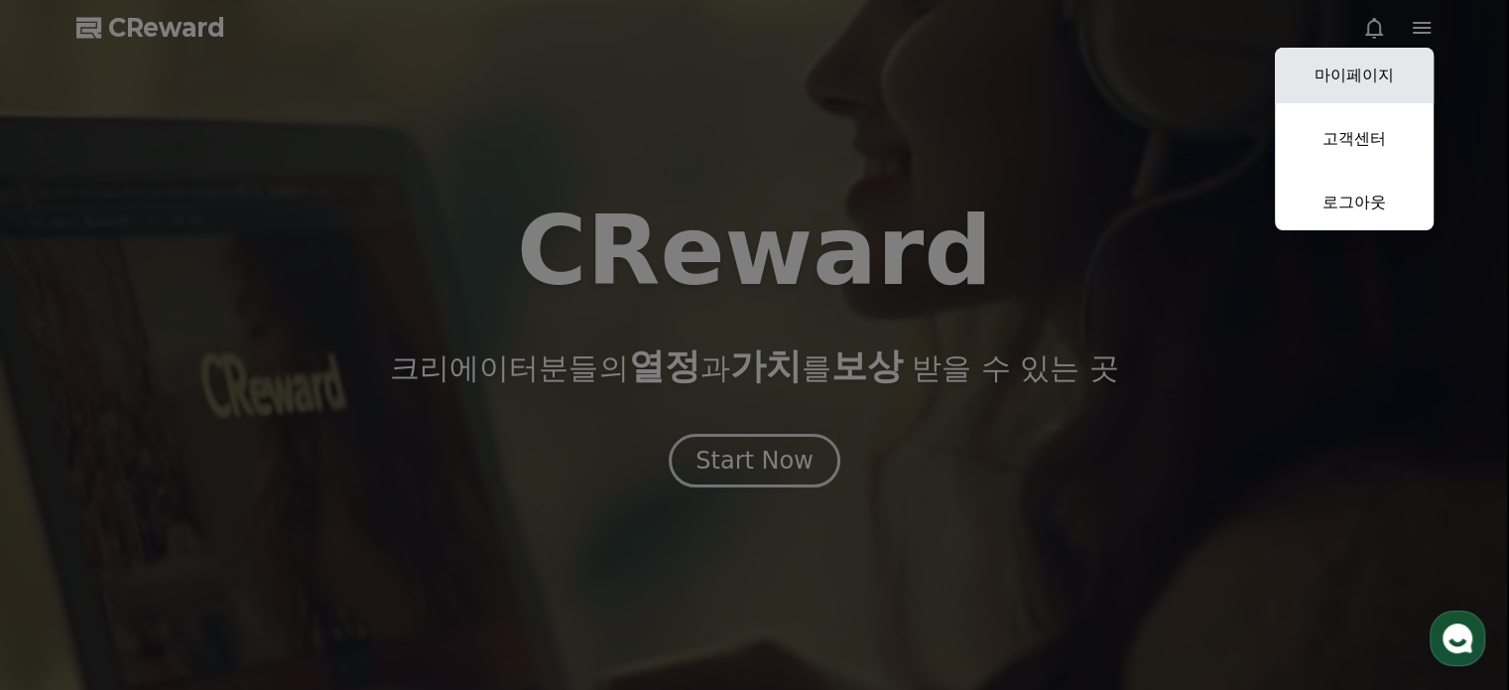
click at [1393, 62] on link "마이페이지" at bounding box center [1354, 76] width 159 height 56
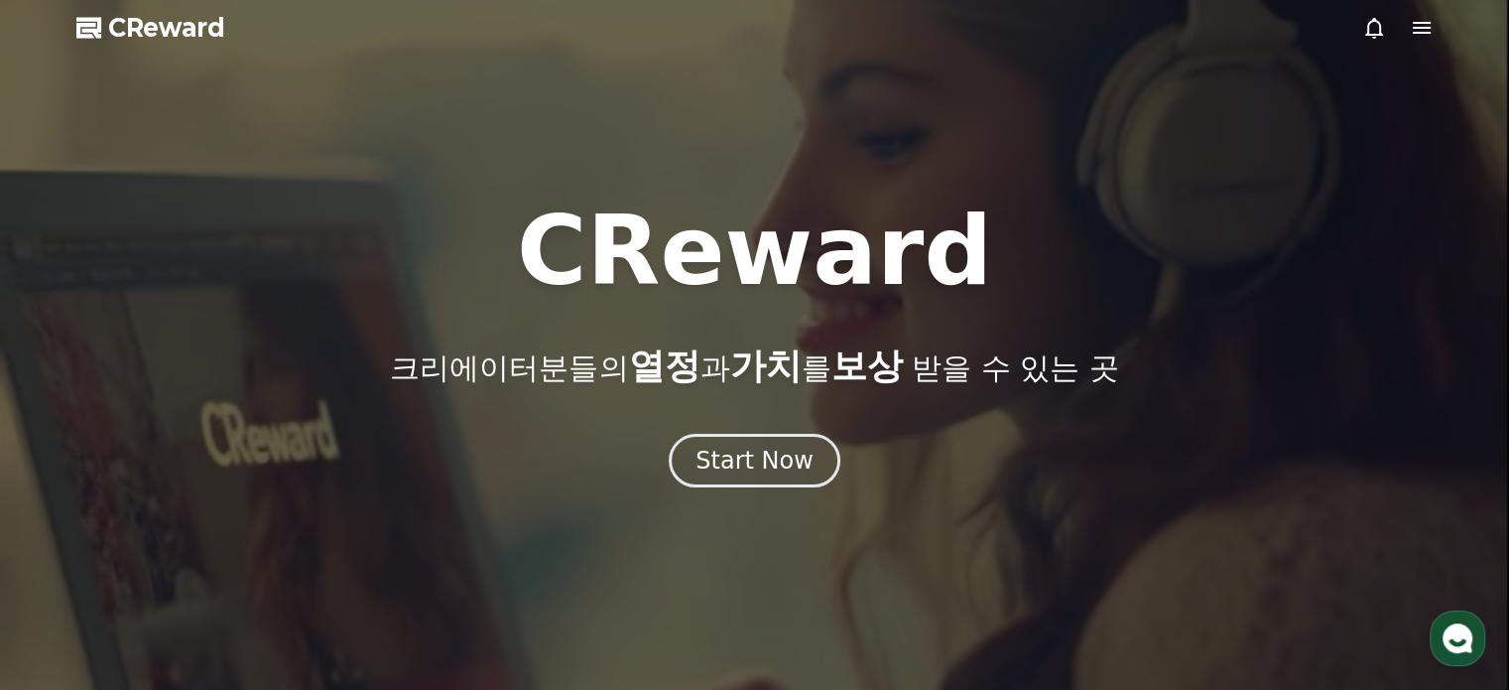
select select "**********"
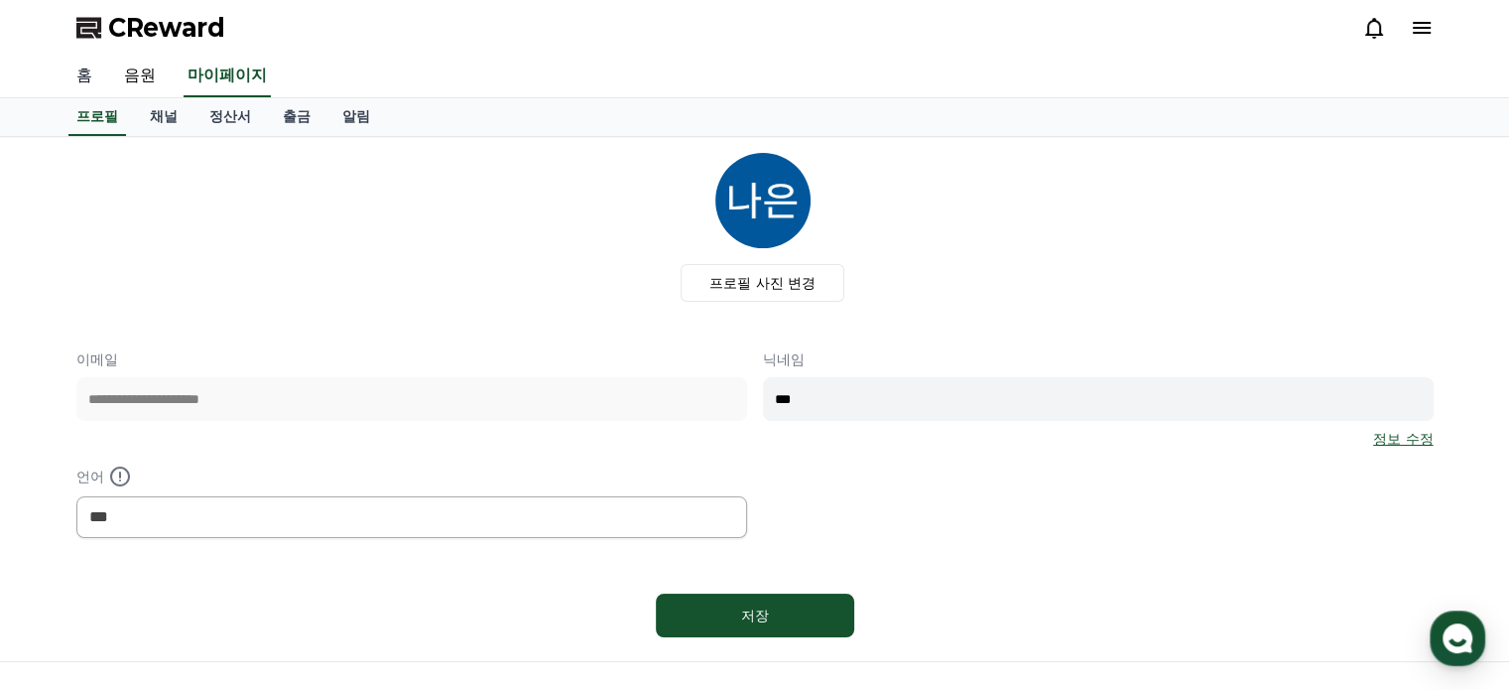
click at [74, 67] on link "홈" at bounding box center [85, 77] width 48 height 42
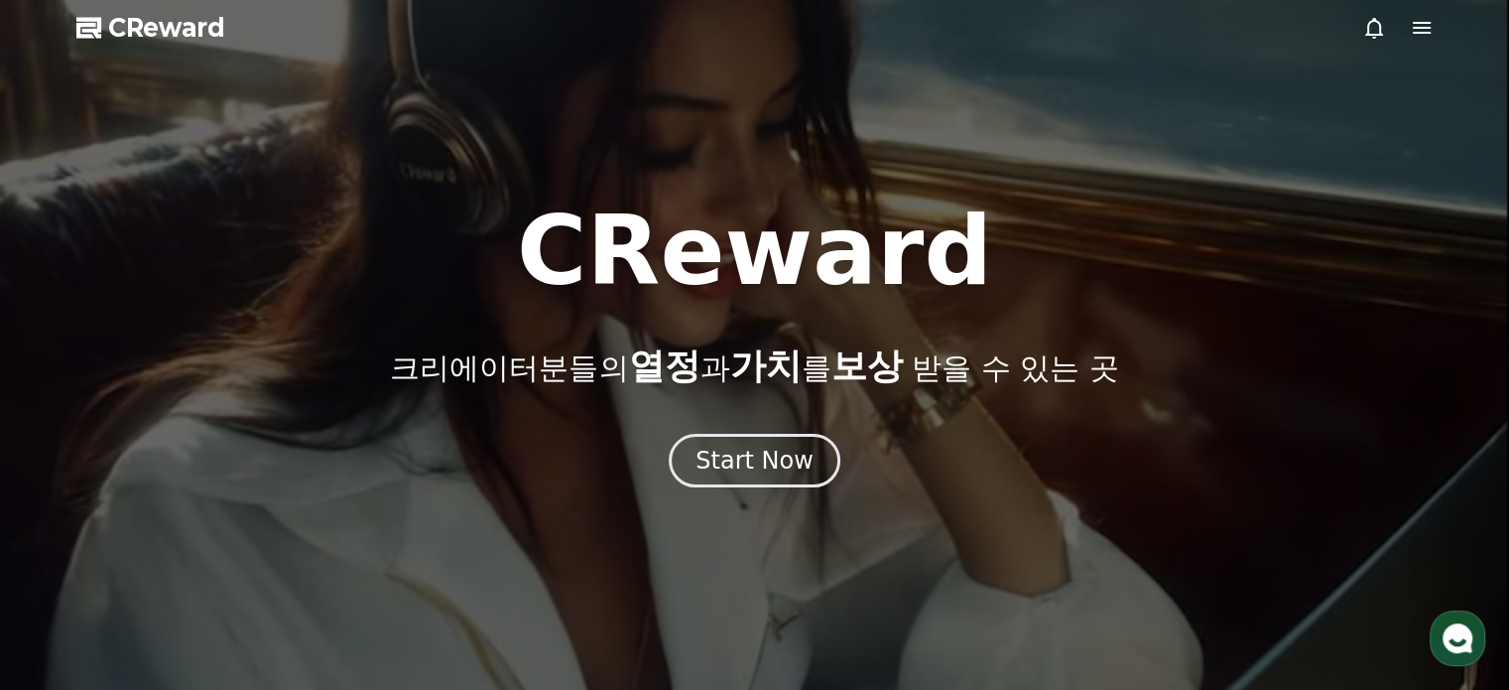
click at [761, 491] on div at bounding box center [754, 345] width 1509 height 690
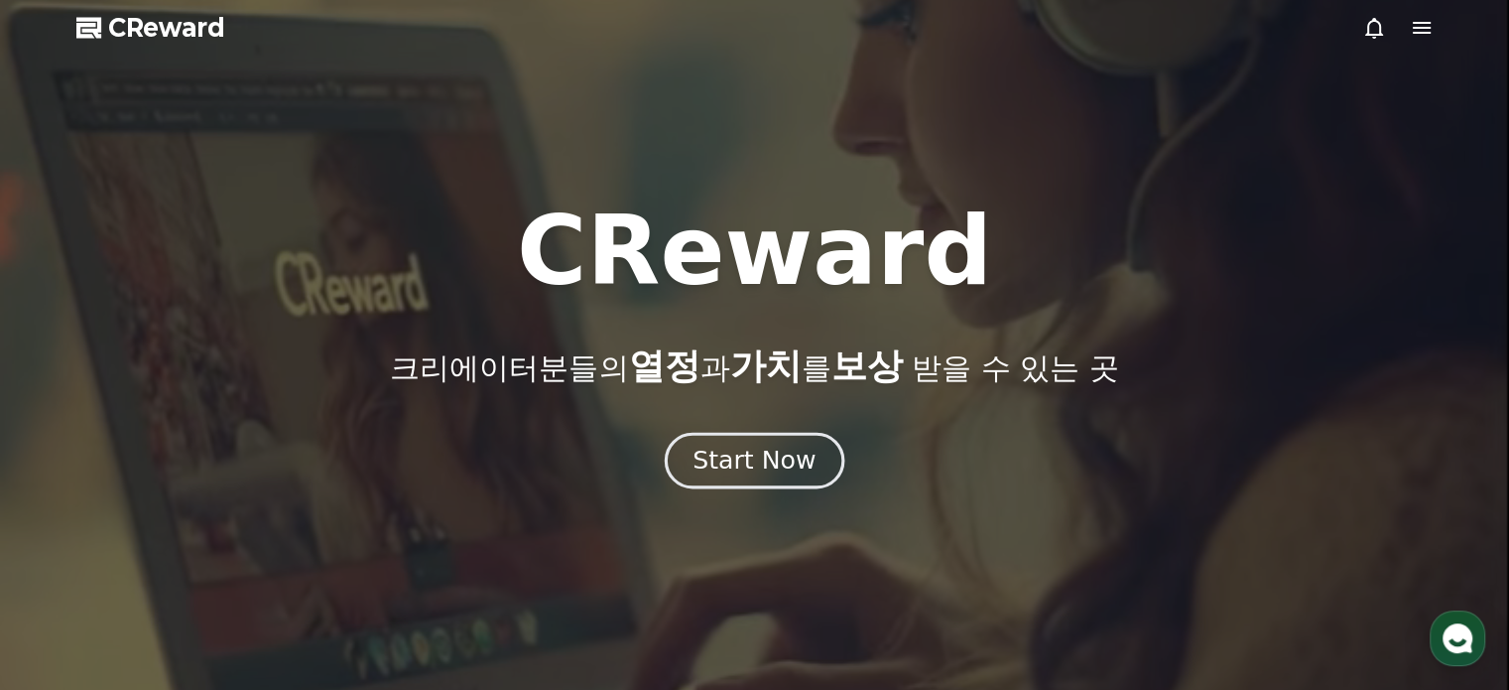
click at [763, 455] on div "Start Now" at bounding box center [753, 460] width 123 height 34
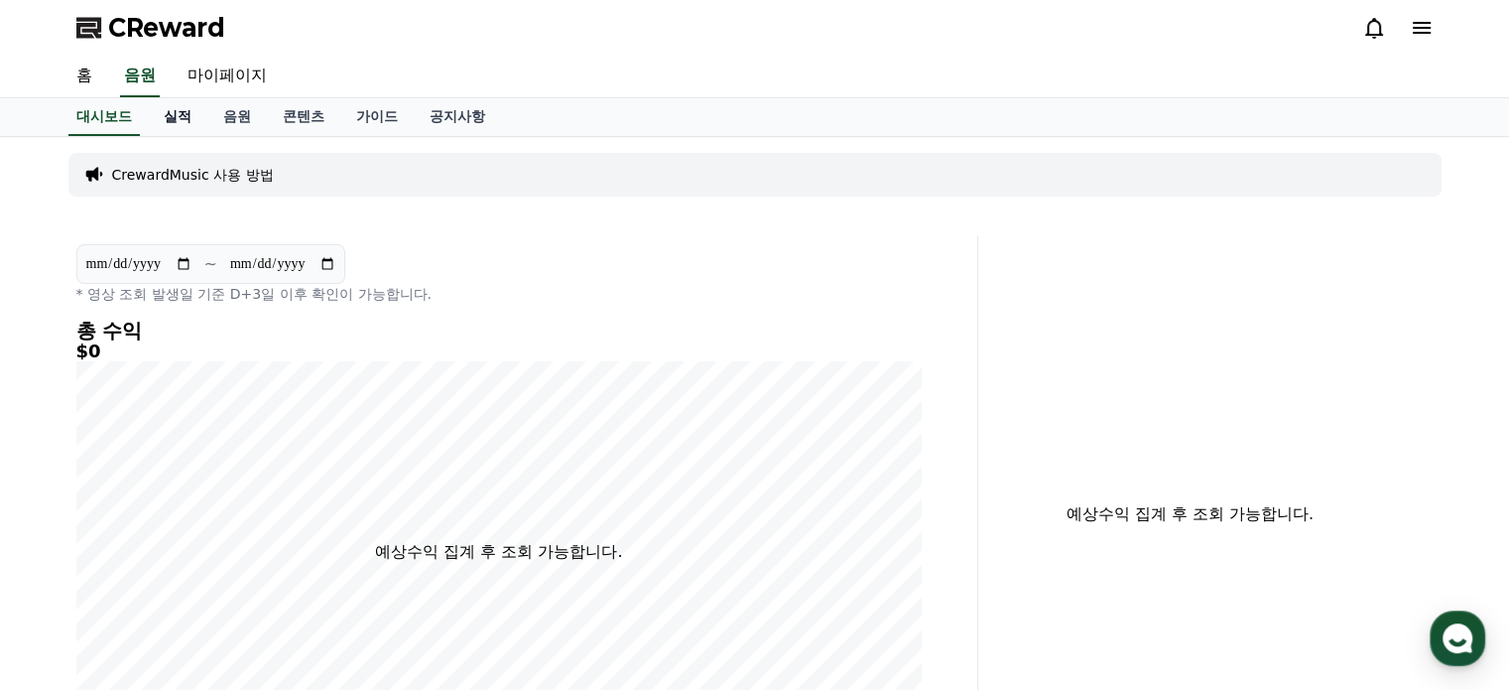
click at [159, 111] on link "실적" at bounding box center [178, 117] width 60 height 38
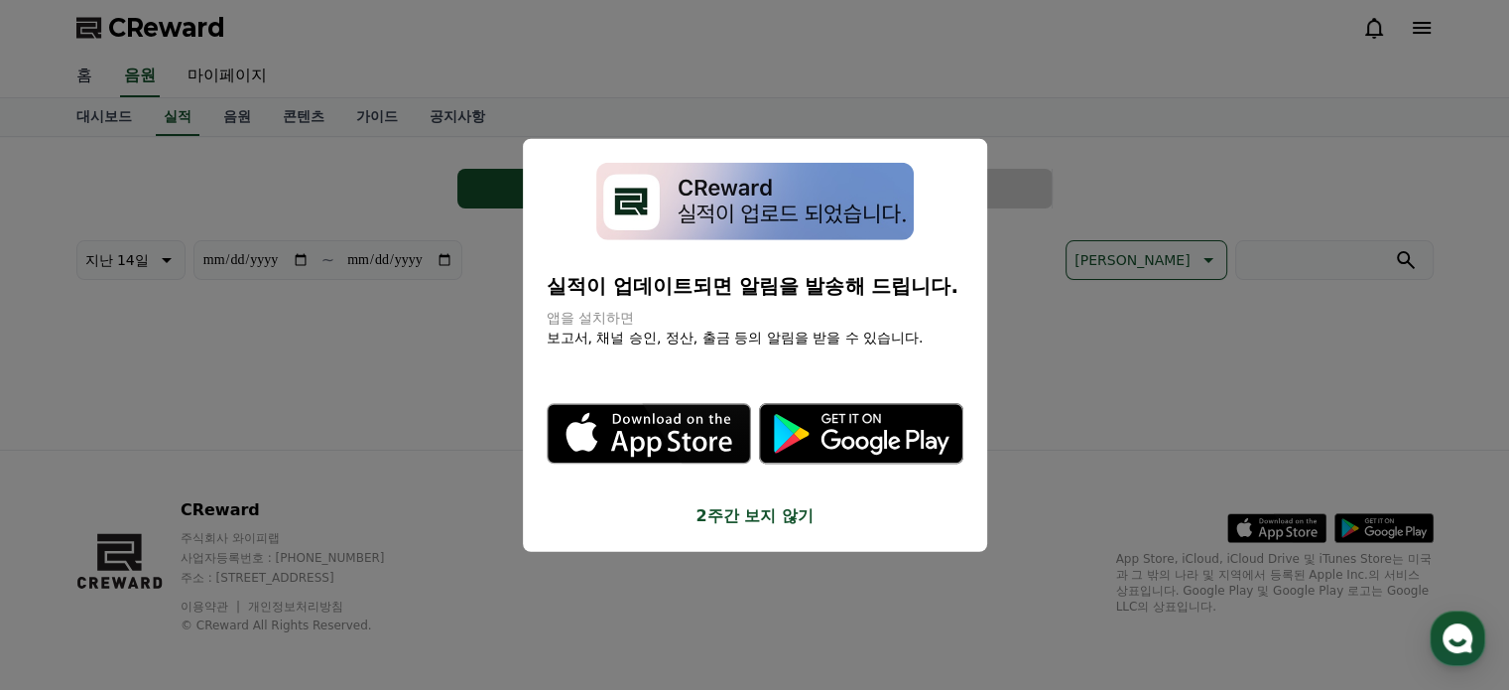
click at [72, 73] on button "close modal" at bounding box center [754, 345] width 1509 height 690
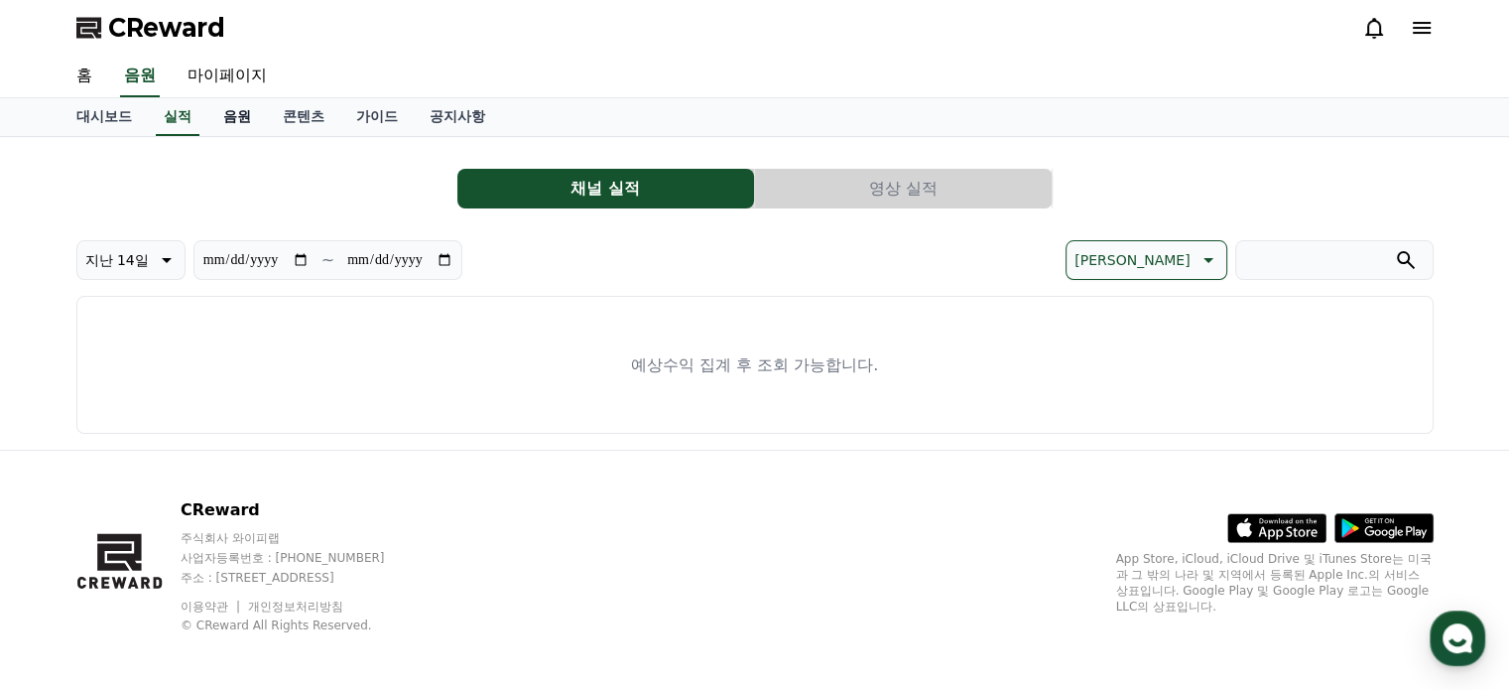
click at [219, 124] on link "음원" at bounding box center [237, 117] width 60 height 38
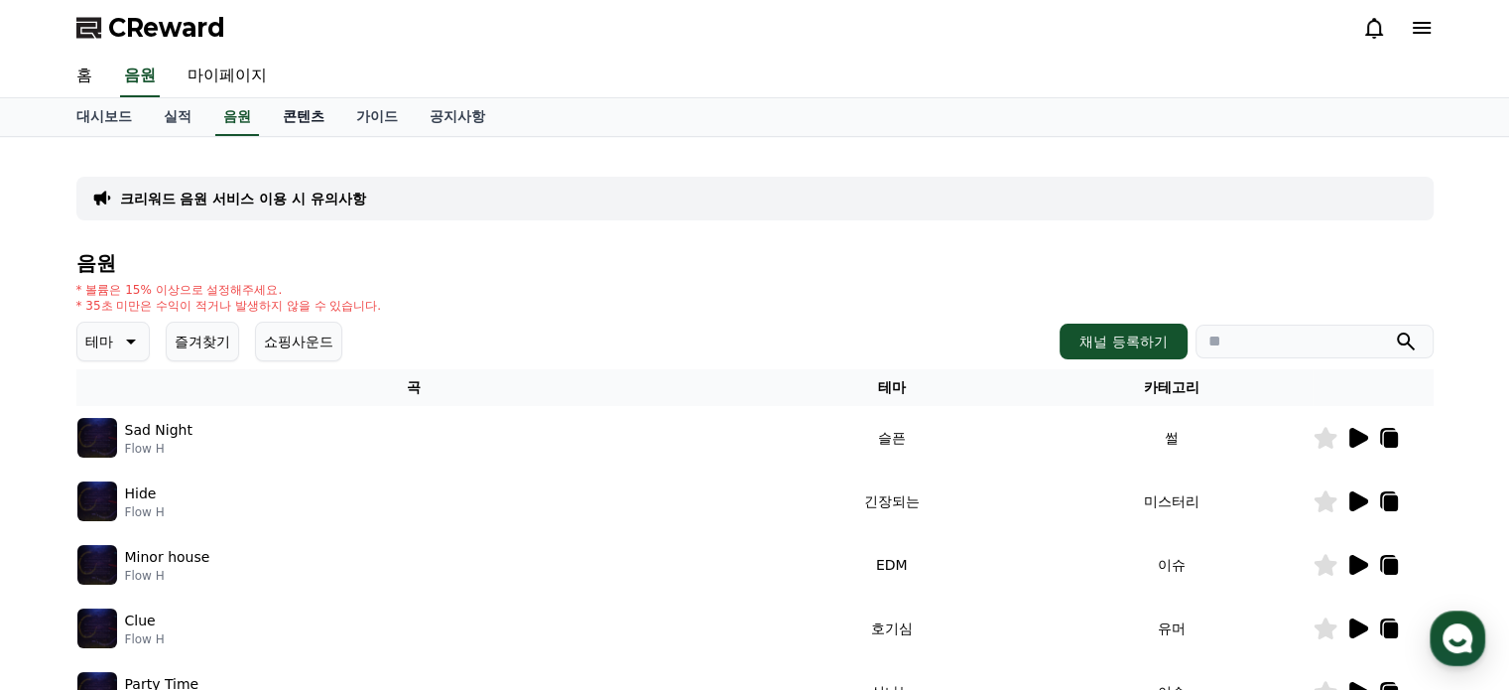
click at [295, 121] on link "콘텐츠" at bounding box center [303, 117] width 73 height 38
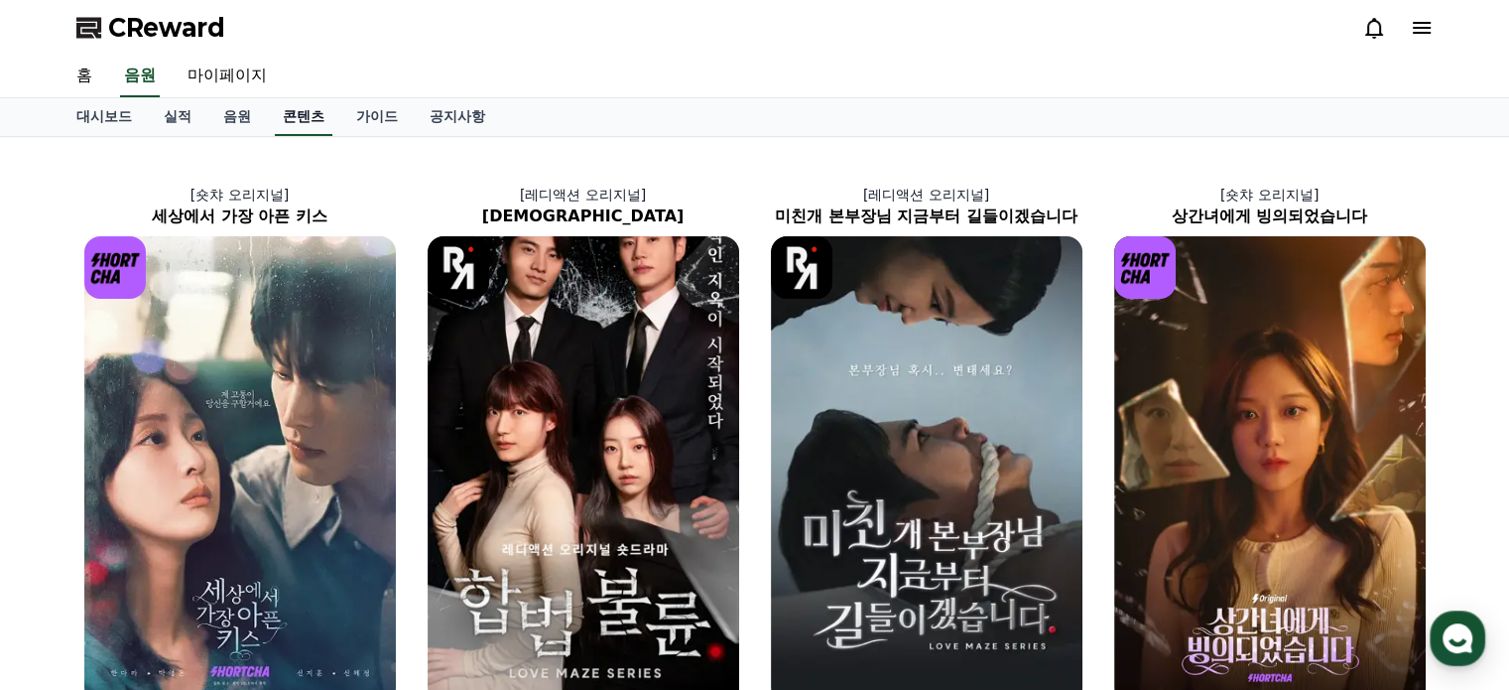
click at [298, 112] on link "콘텐츠" at bounding box center [304, 117] width 58 height 38
click at [1417, 37] on icon at bounding box center [1422, 28] width 24 height 24
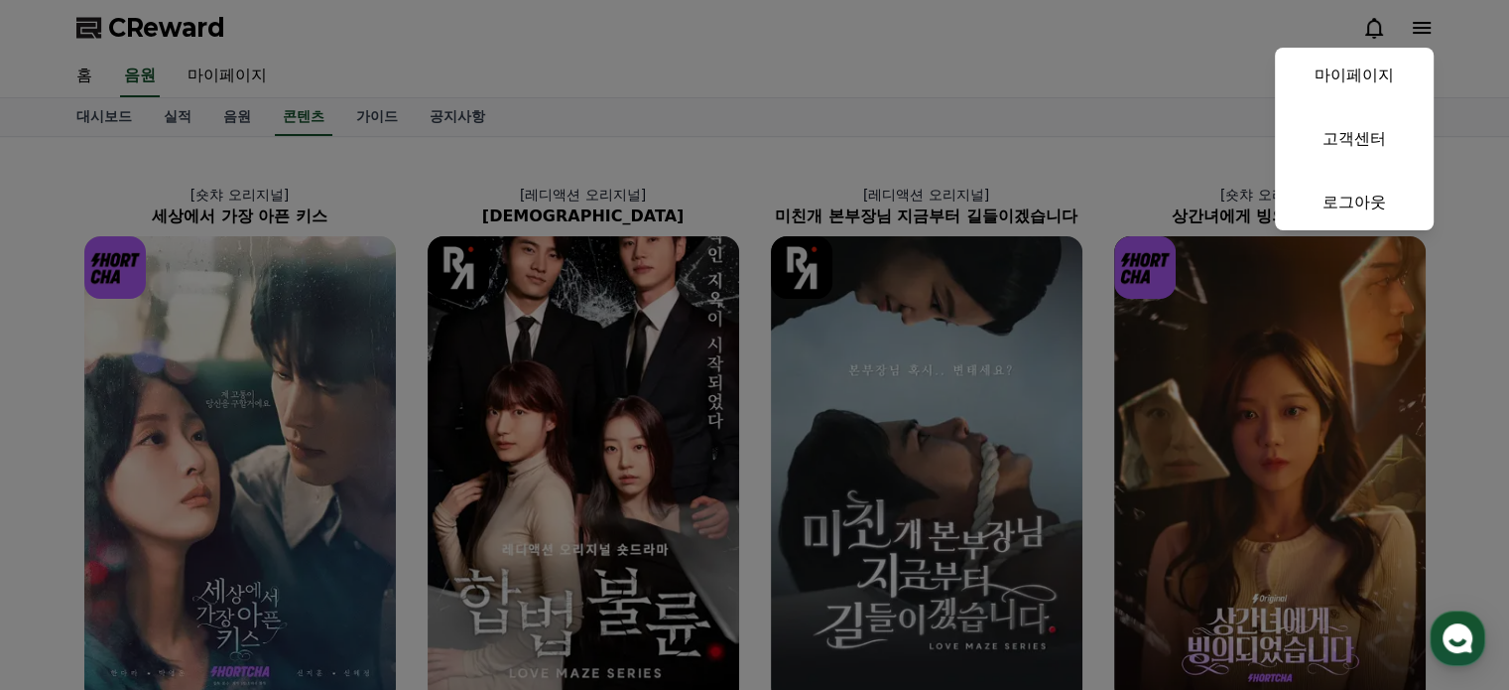
click at [1071, 82] on button "close" at bounding box center [754, 345] width 1509 height 690
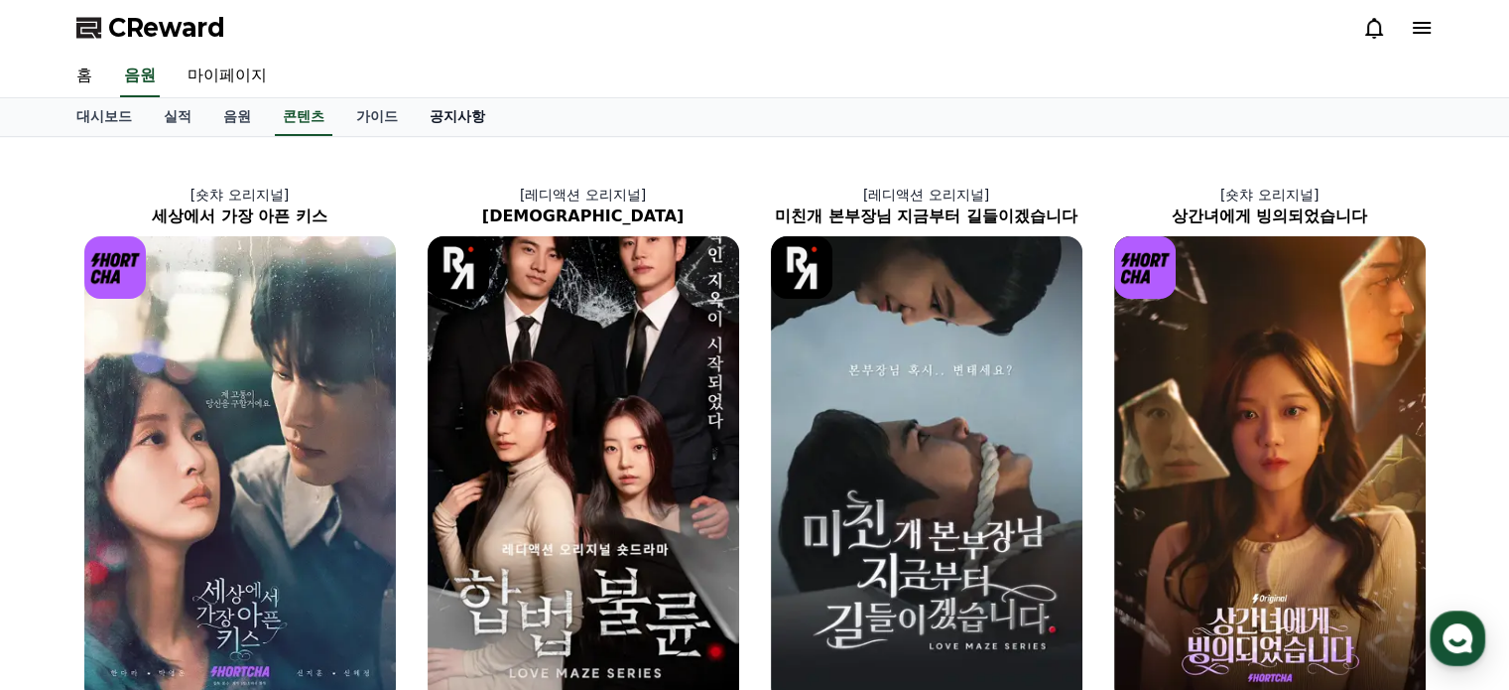
click at [472, 117] on link "공지사항" at bounding box center [457, 117] width 87 height 38
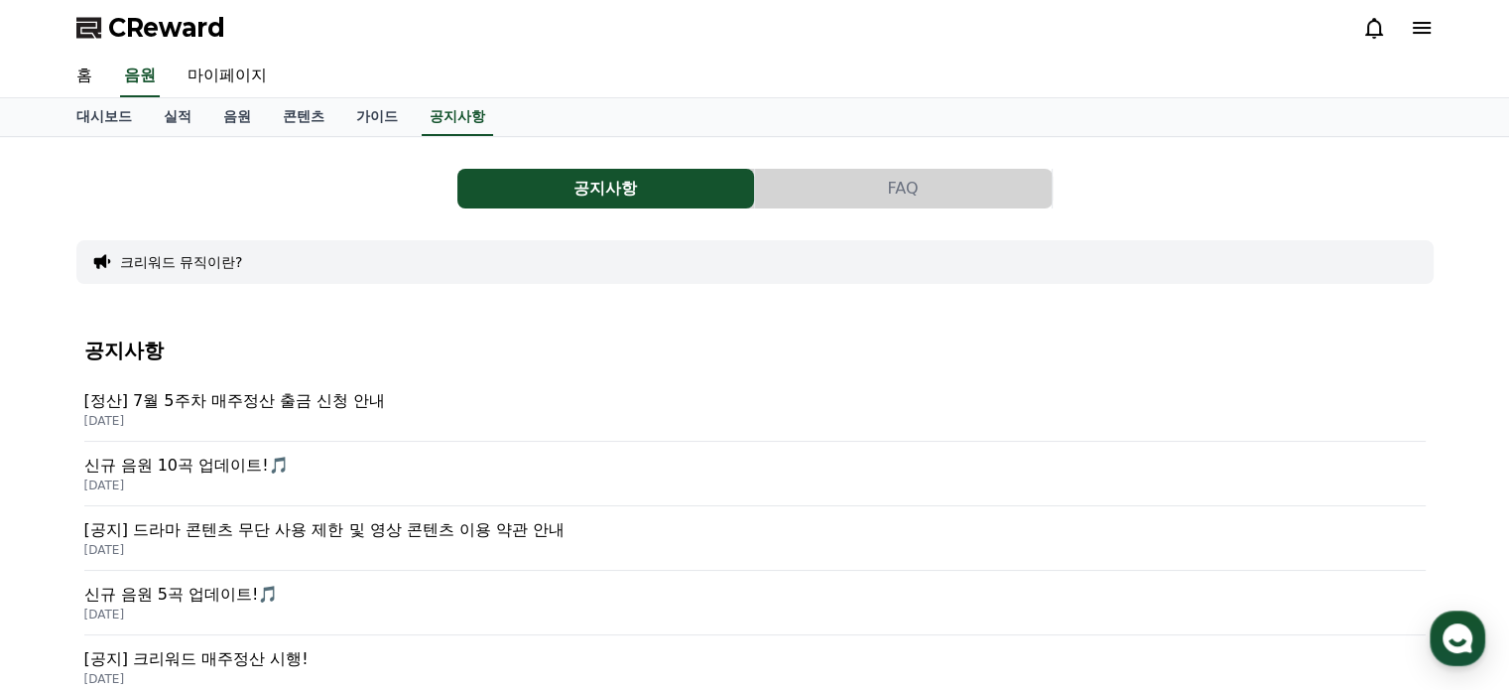
scroll to position [99, 0]
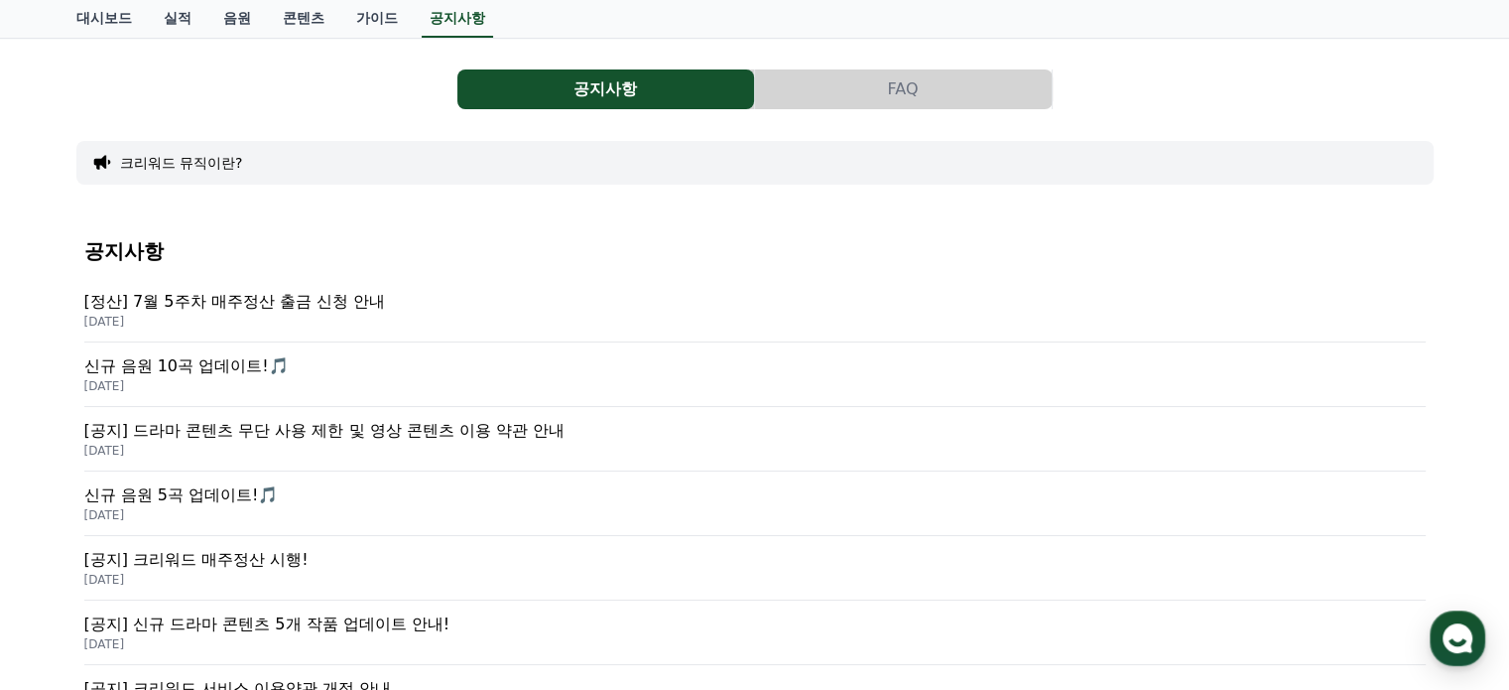
click at [360, 422] on p "[공지] 드라마 콘텐츠 무단 사용 제한 및 영상 콘텐츠 이용 약관 안내" at bounding box center [754, 431] width 1341 height 24
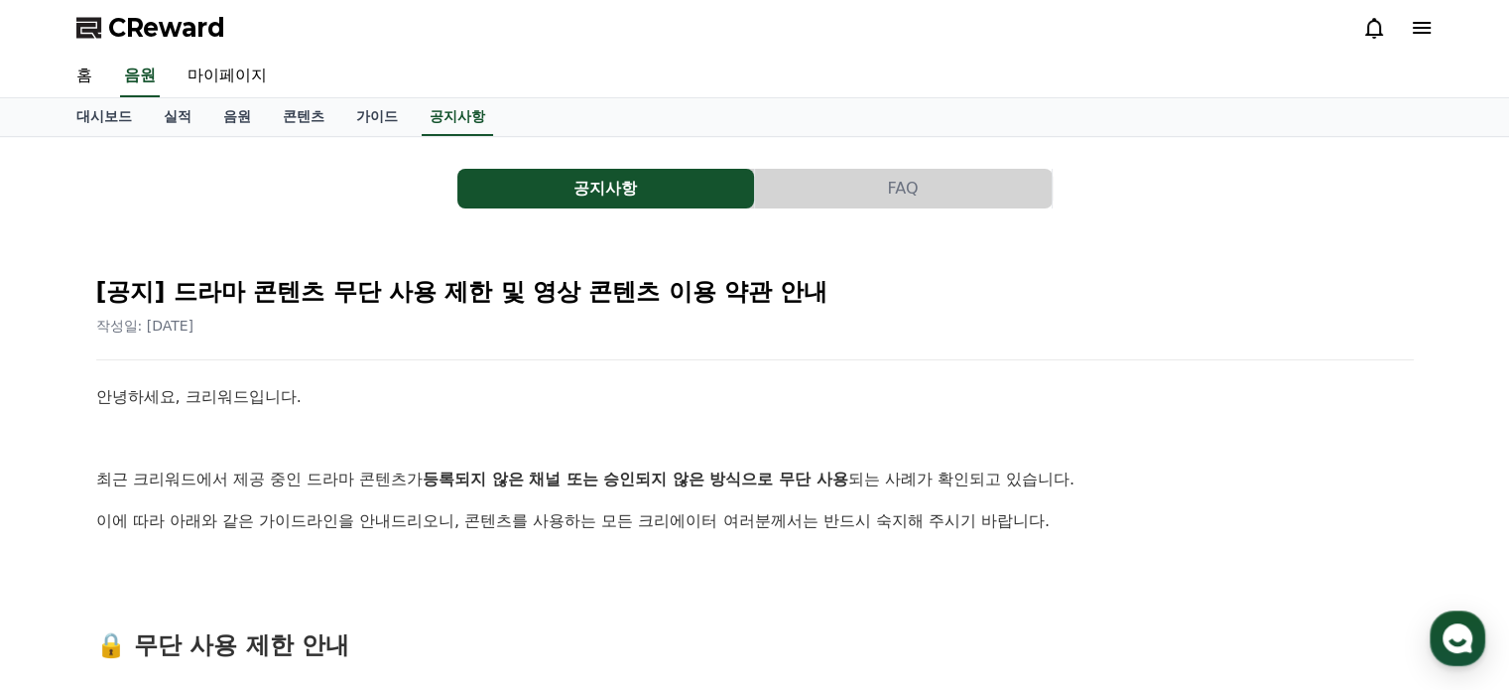
click at [1425, 19] on icon at bounding box center [1422, 28] width 24 height 24
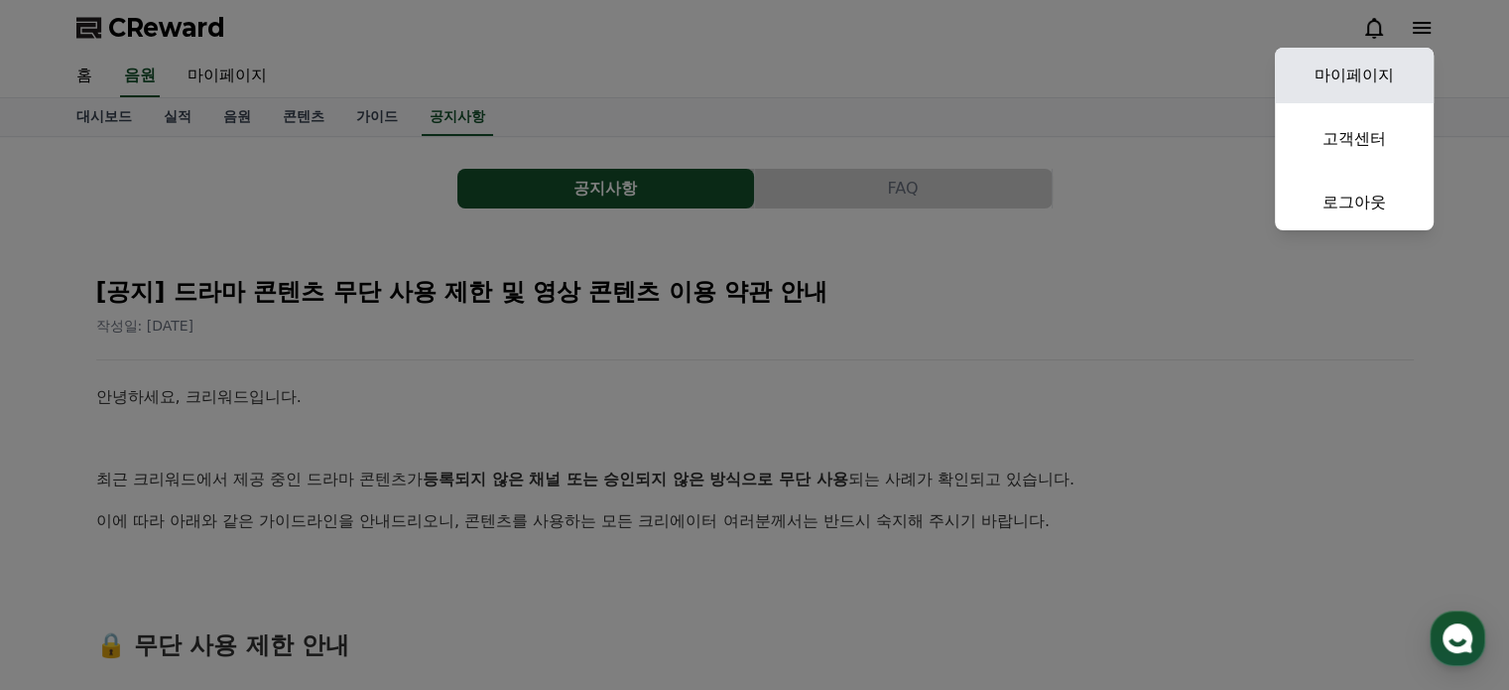
click at [1369, 74] on link "마이페이지" at bounding box center [1354, 76] width 159 height 56
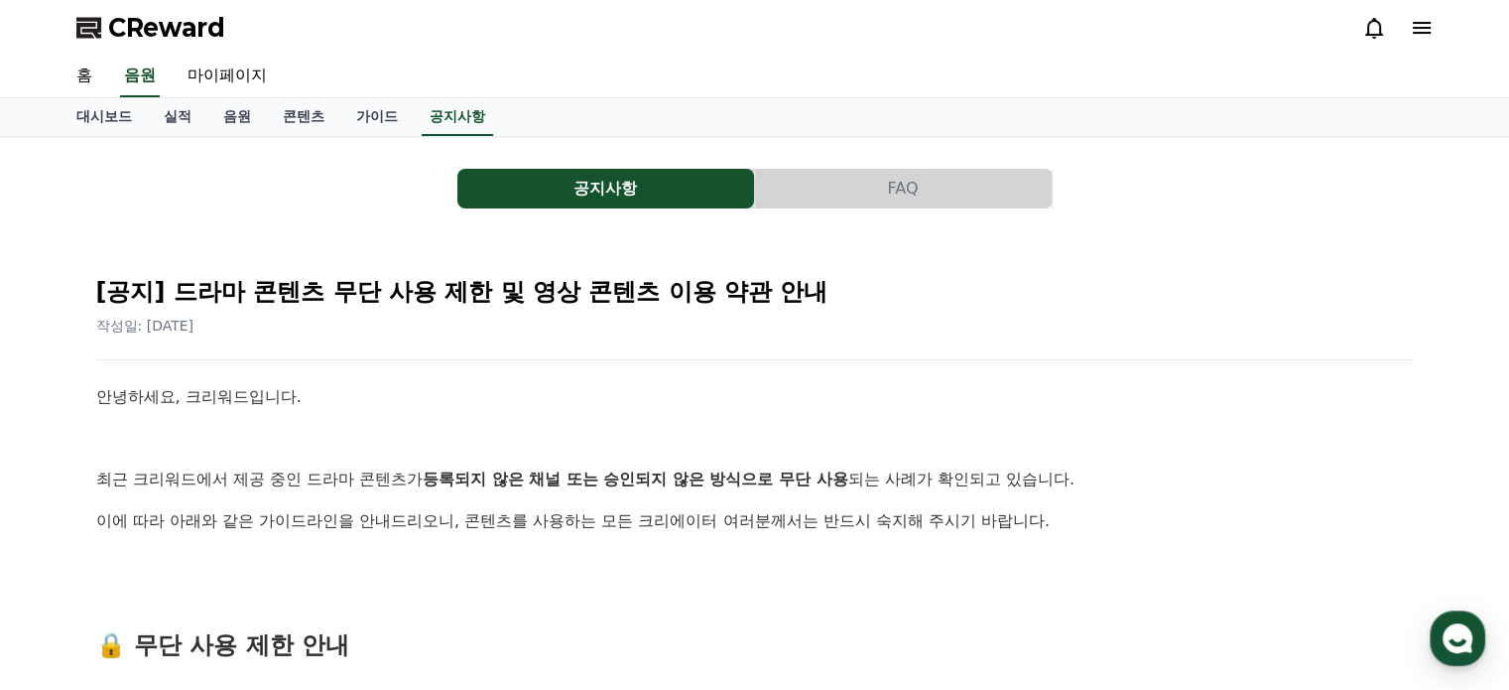
select select "**********"
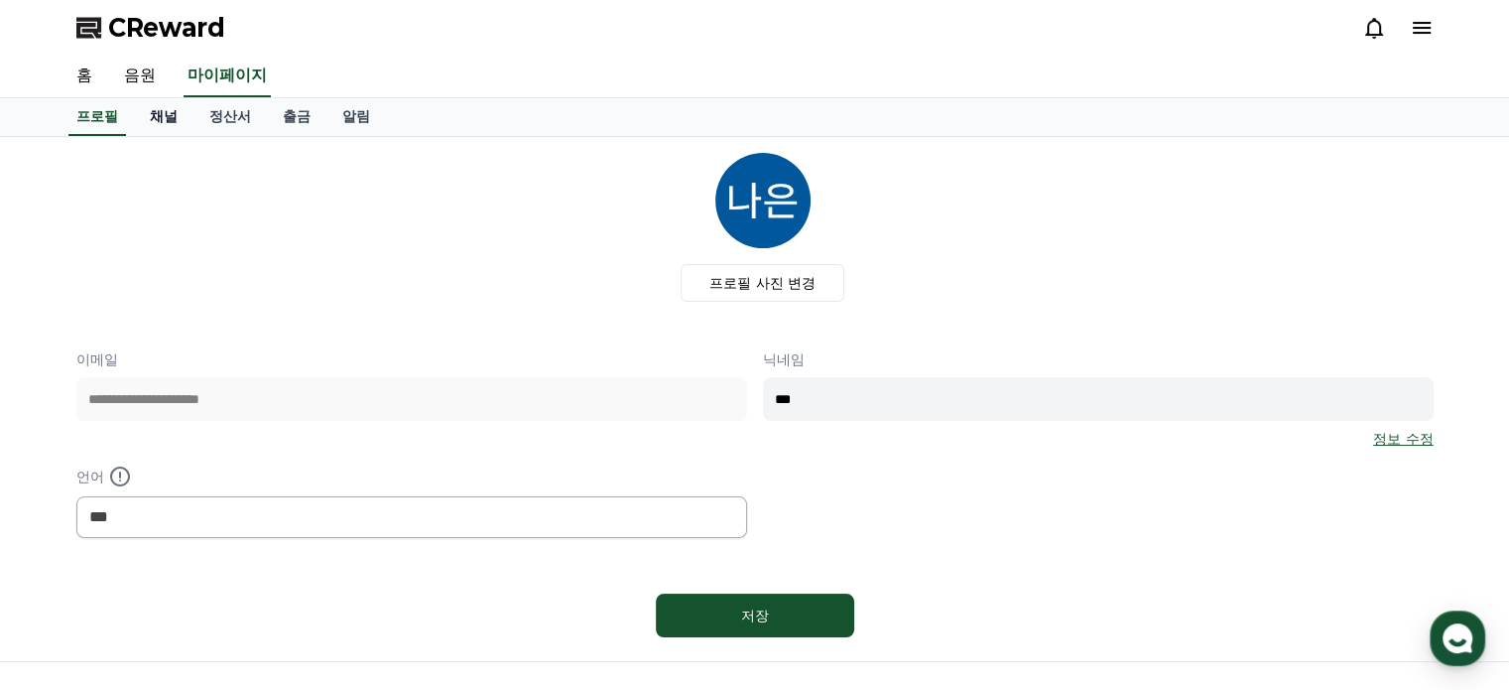
click at [172, 114] on link "채널" at bounding box center [164, 117] width 60 height 38
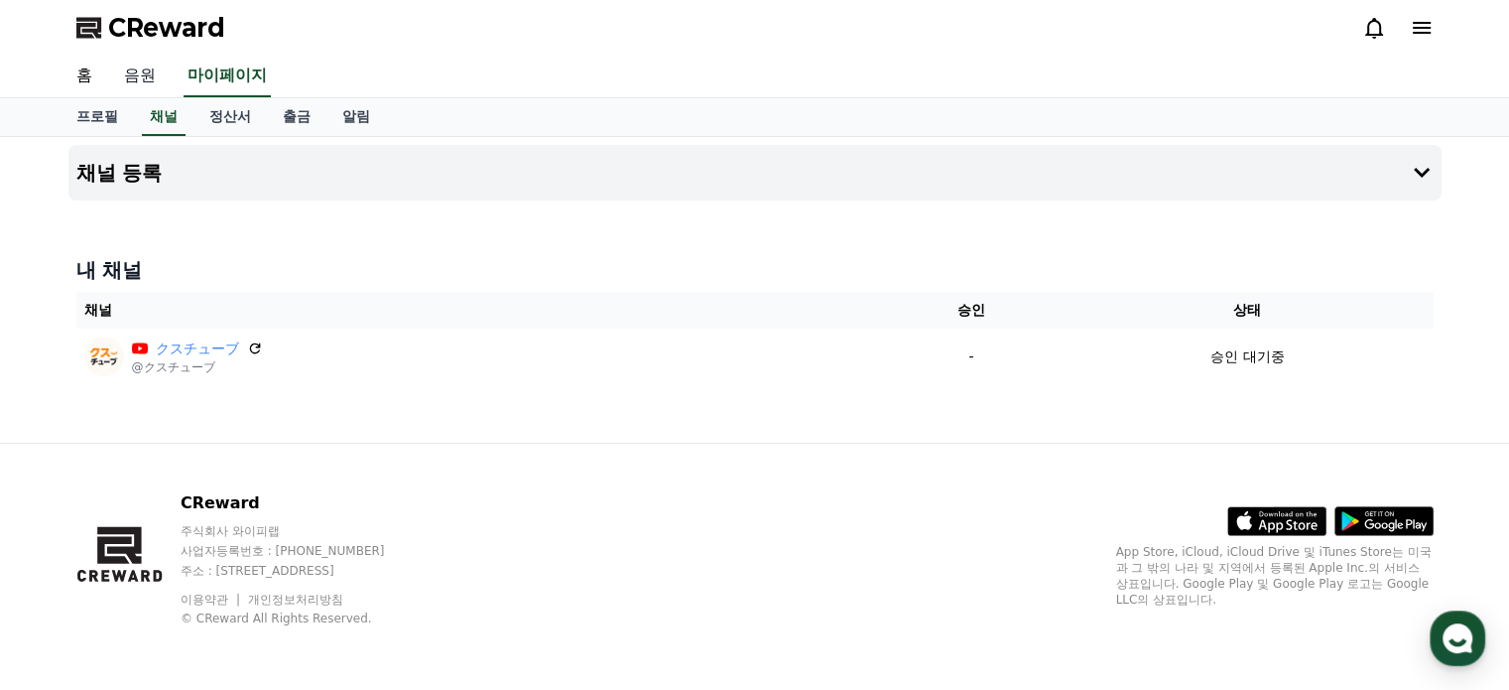
click at [148, 74] on link "음원" at bounding box center [139, 77] width 63 height 42
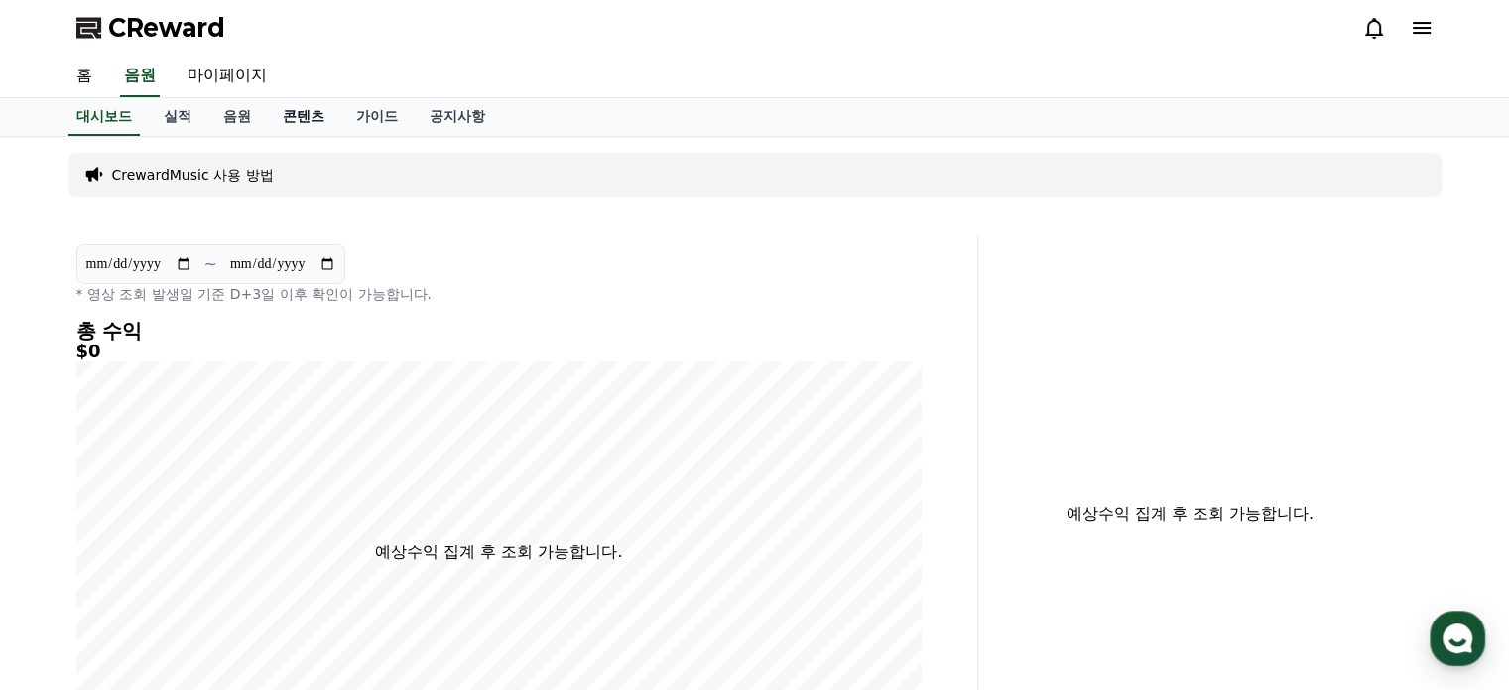
click at [290, 115] on link "콘텐츠" at bounding box center [303, 117] width 73 height 38
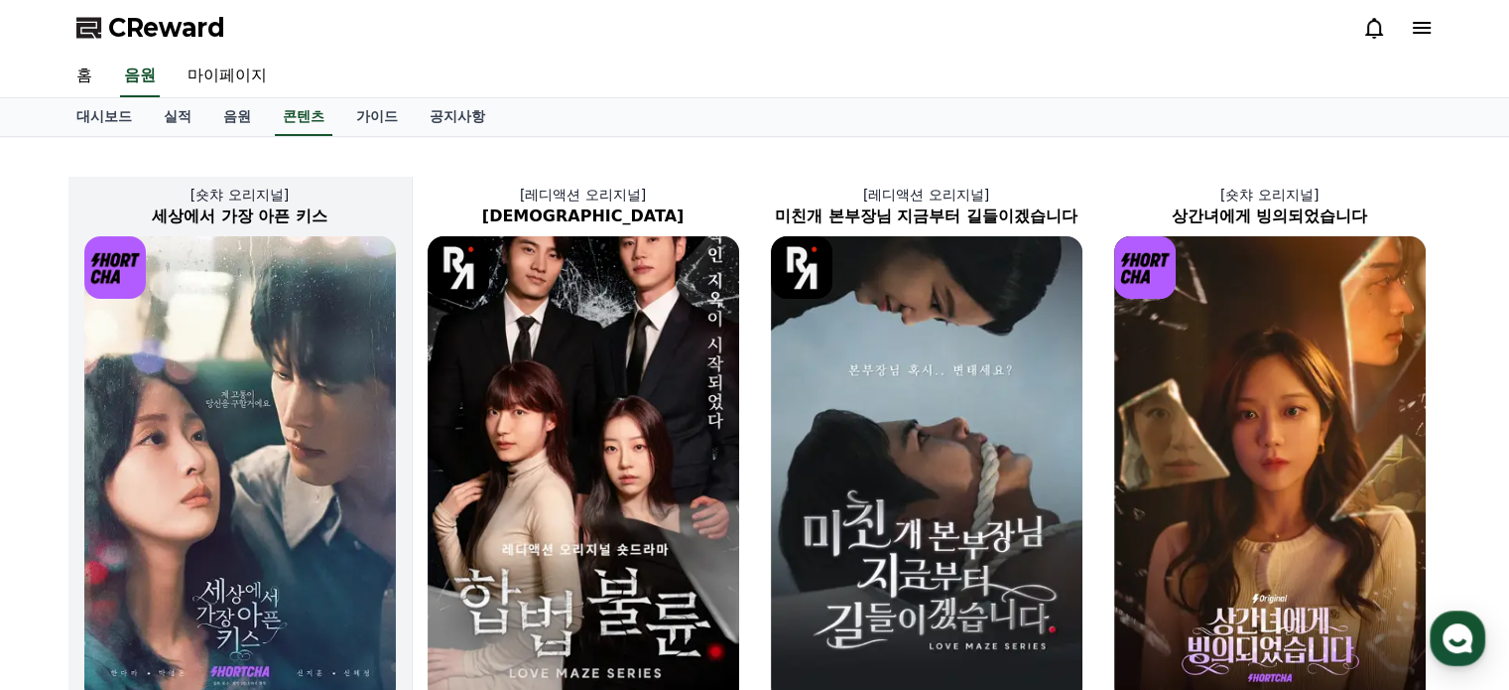
click at [219, 430] on img at bounding box center [240, 469] width 312 height 467
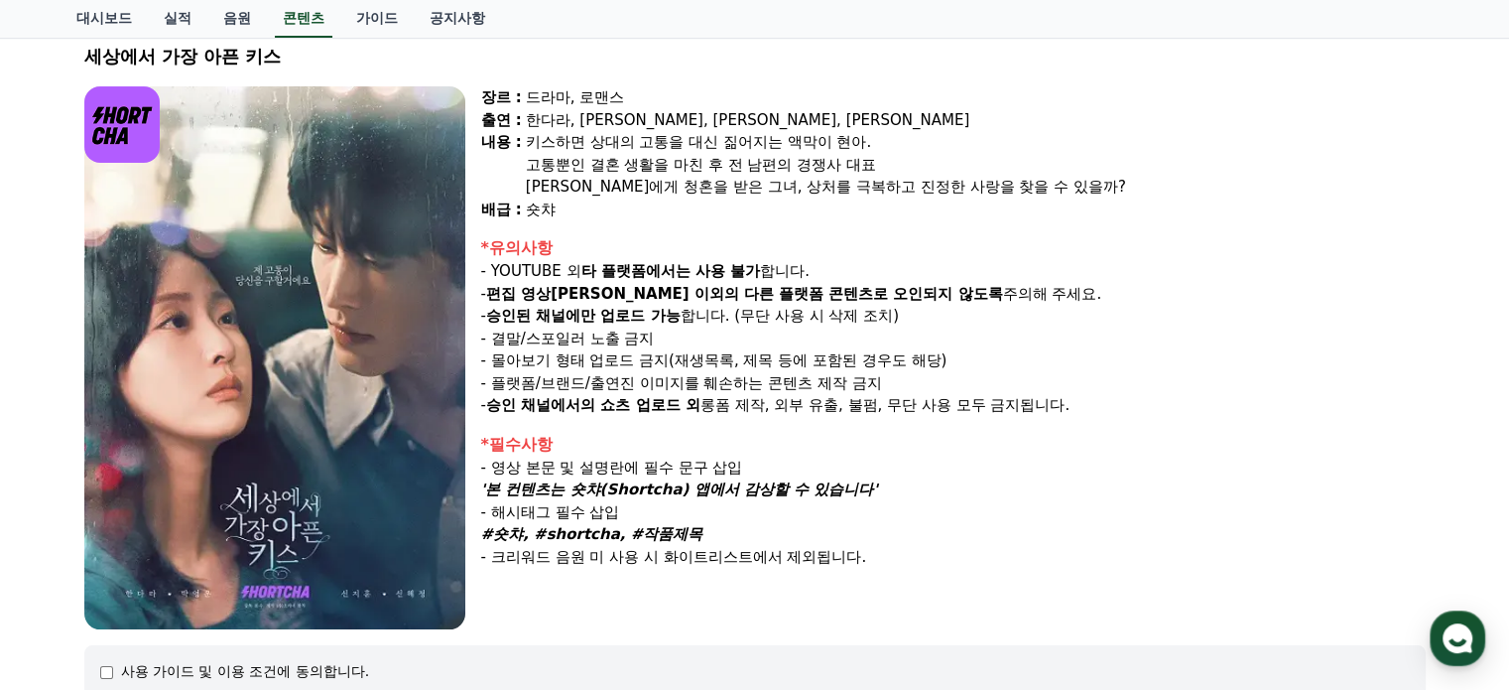
scroll to position [99, 0]
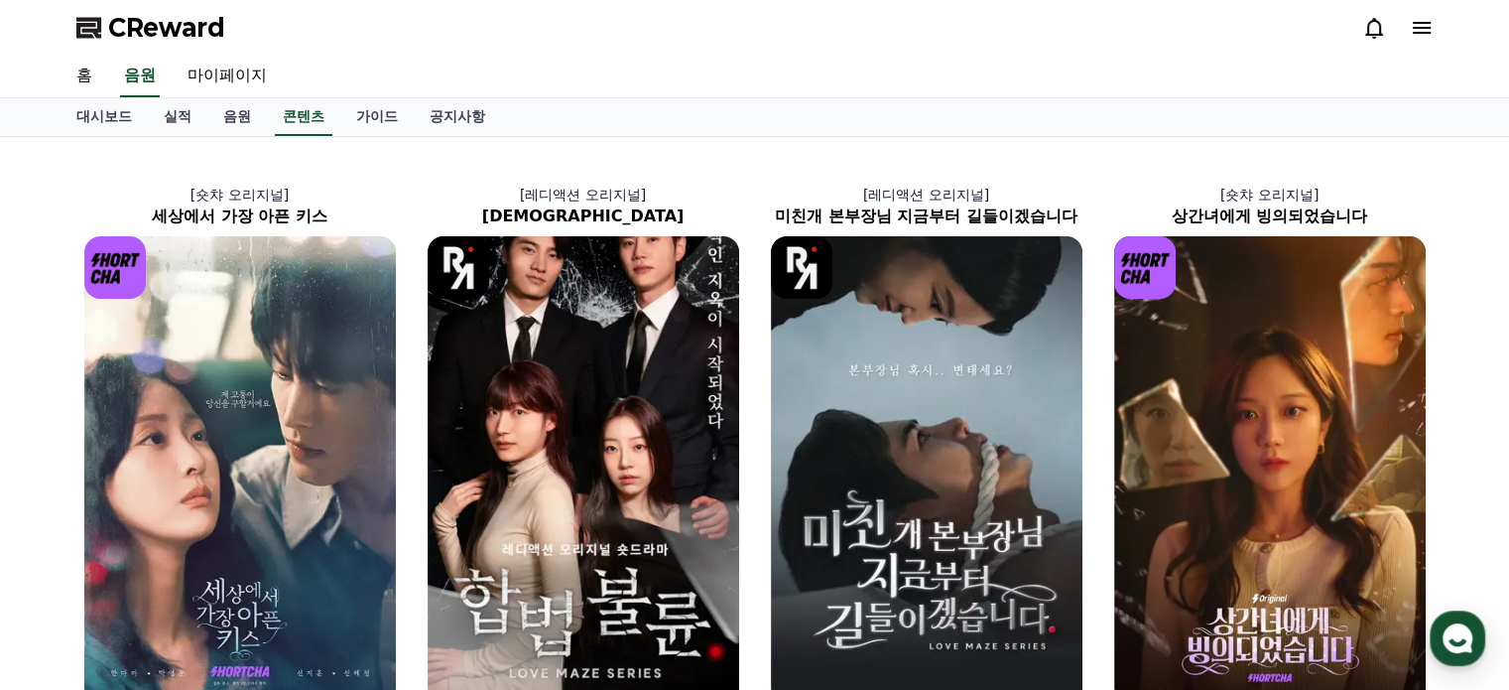
scroll to position [298, 0]
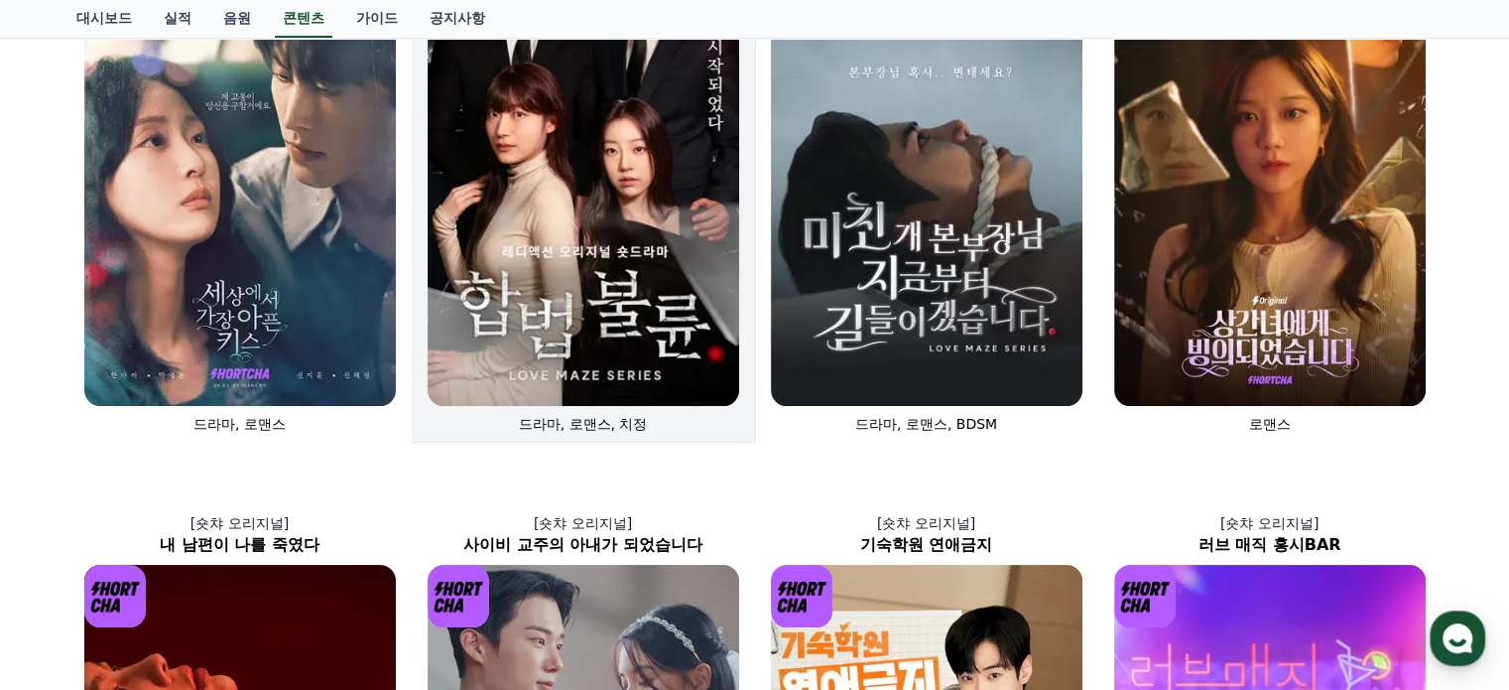
click at [584, 201] on img at bounding box center [584, 171] width 312 height 467
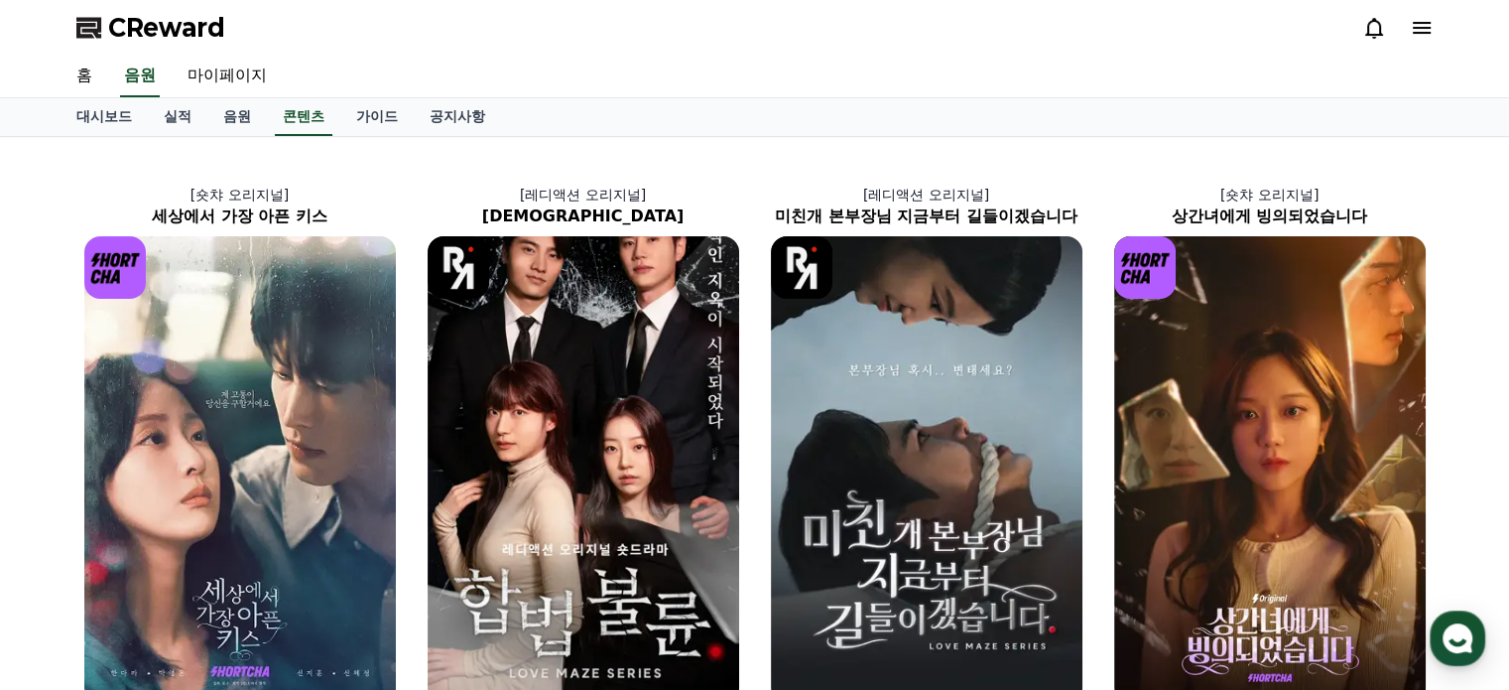
scroll to position [298, 0]
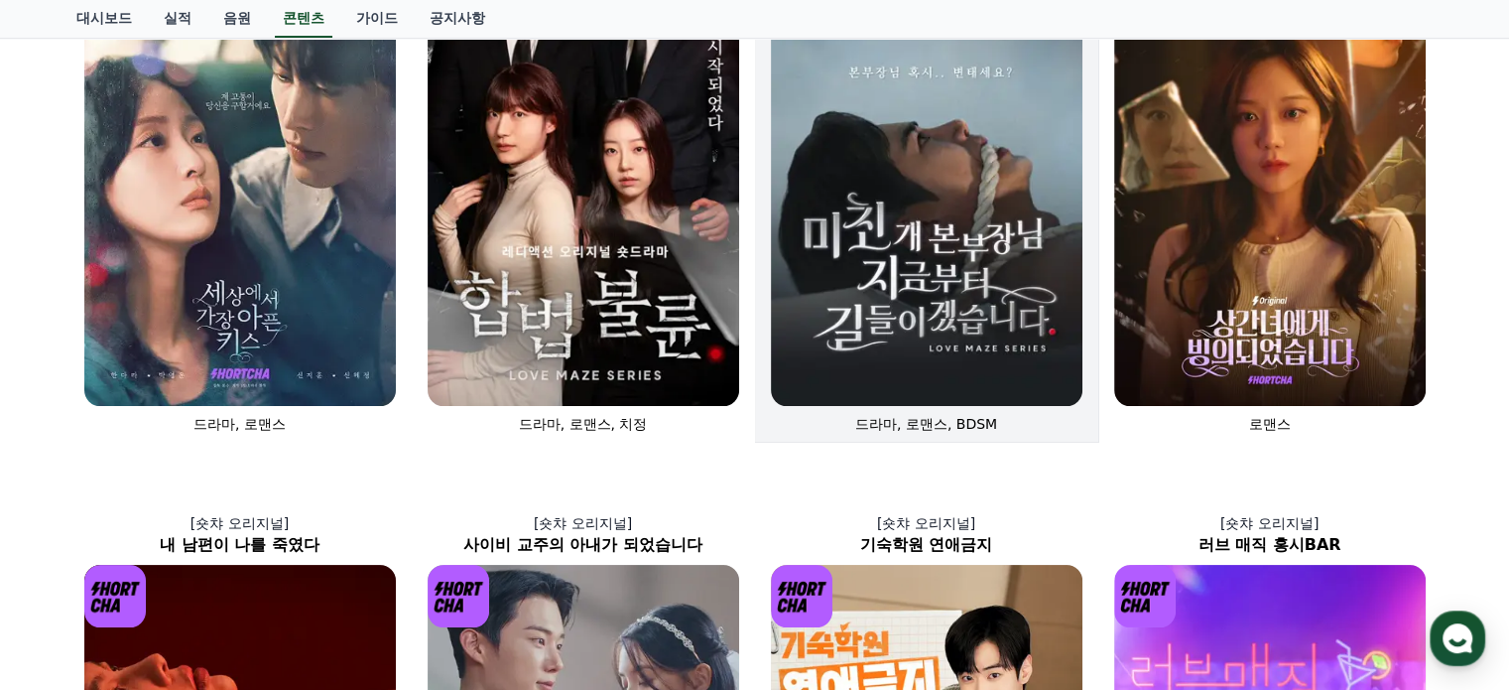
click at [964, 254] on img at bounding box center [927, 171] width 312 height 467
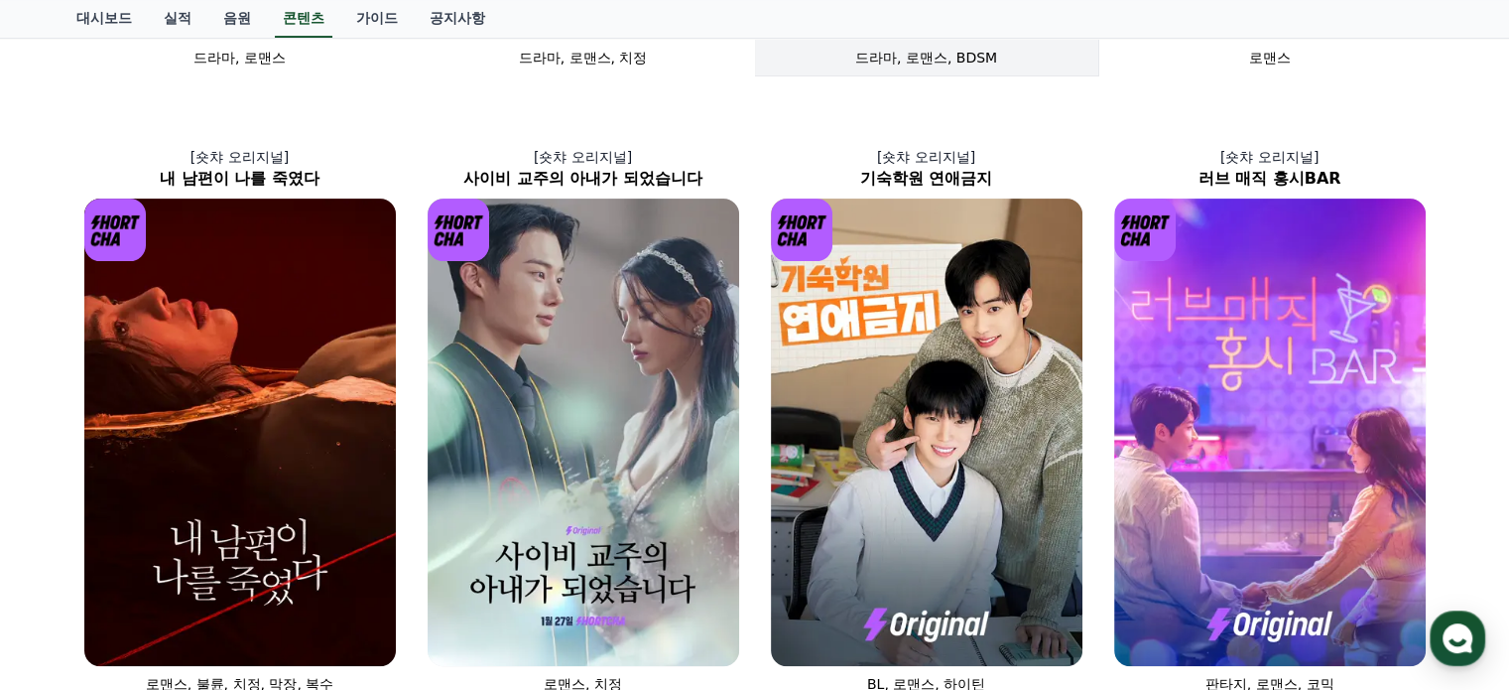
scroll to position [694, 0]
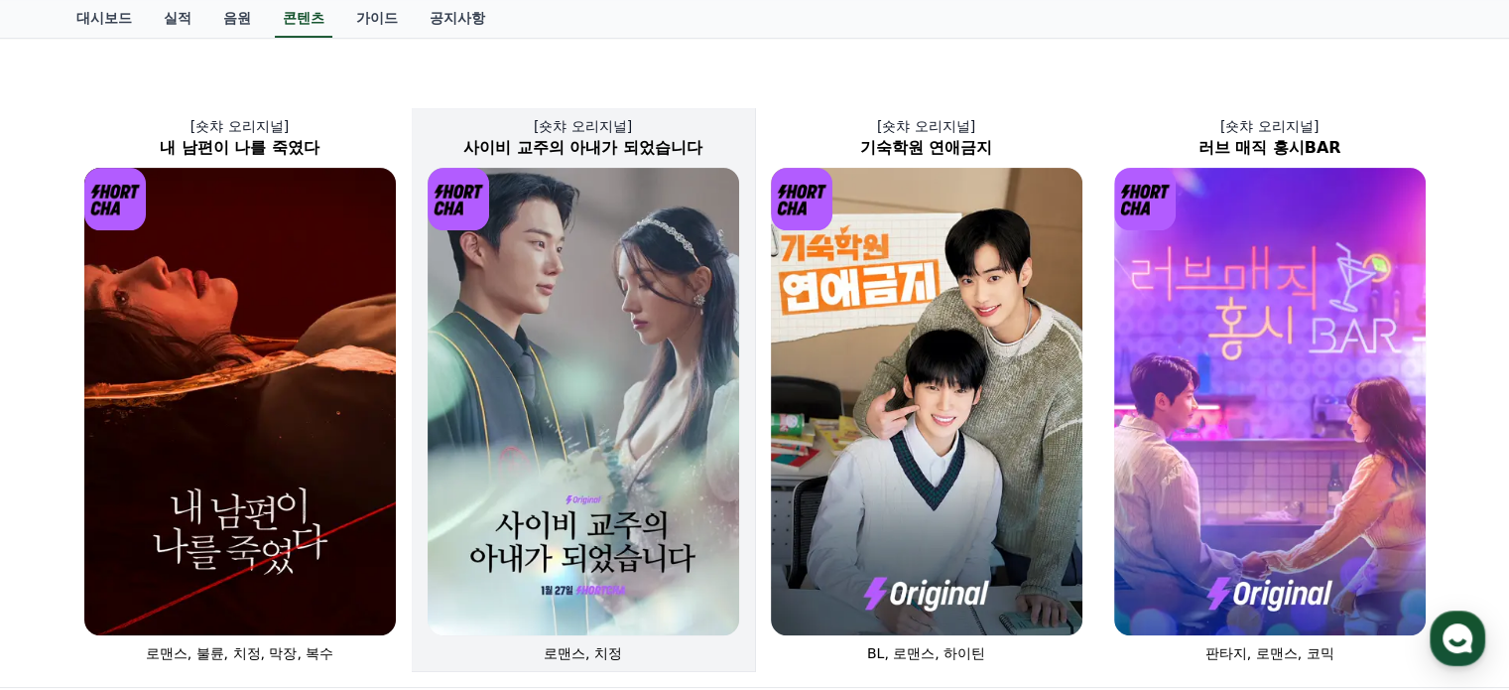
click at [618, 414] on img at bounding box center [584, 401] width 312 height 467
